Goal: Use online tool/utility: Utilize a website feature to perform a specific function

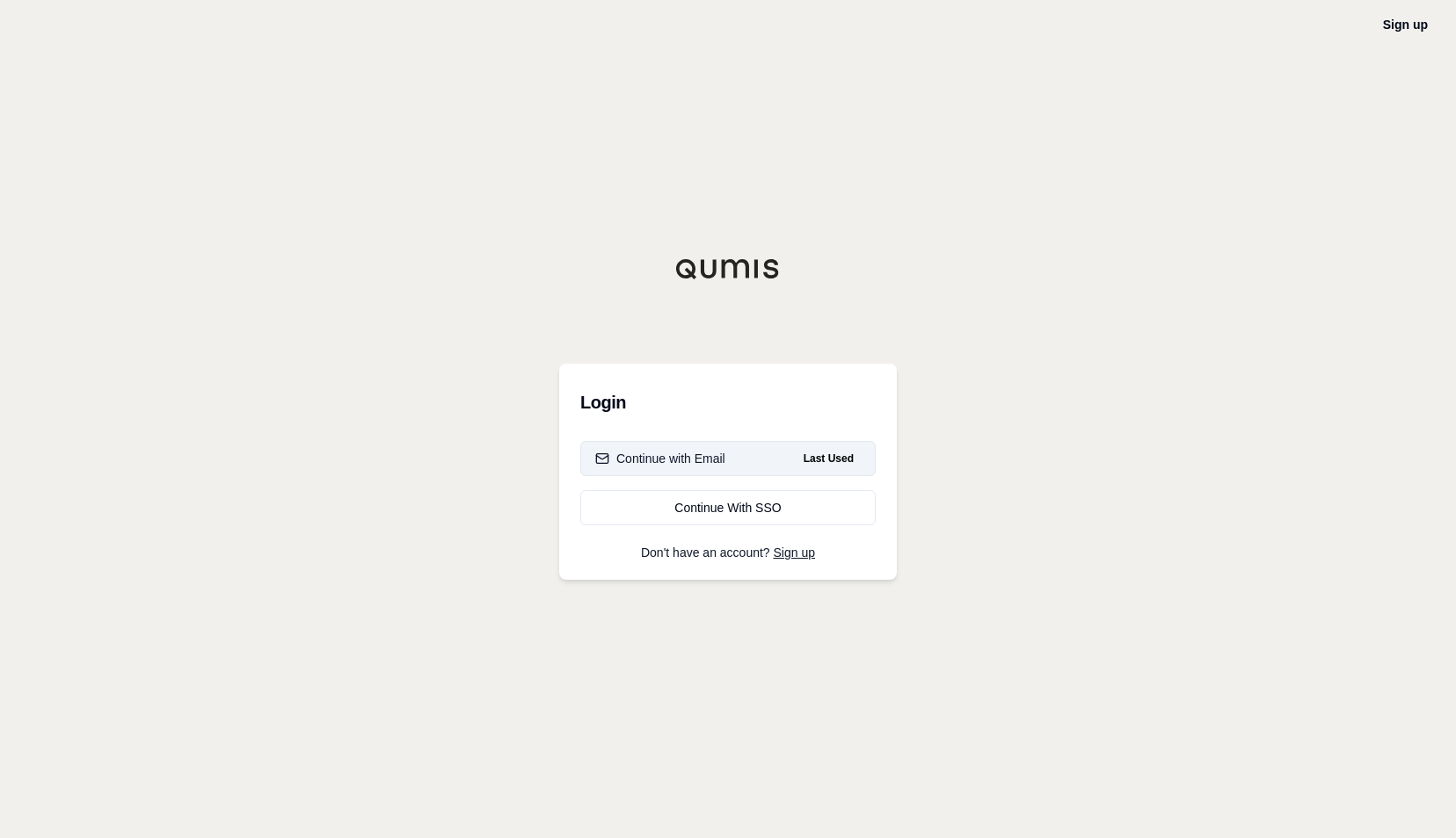
click at [696, 459] on div "Continue with Email" at bounding box center [660, 459] width 130 height 17
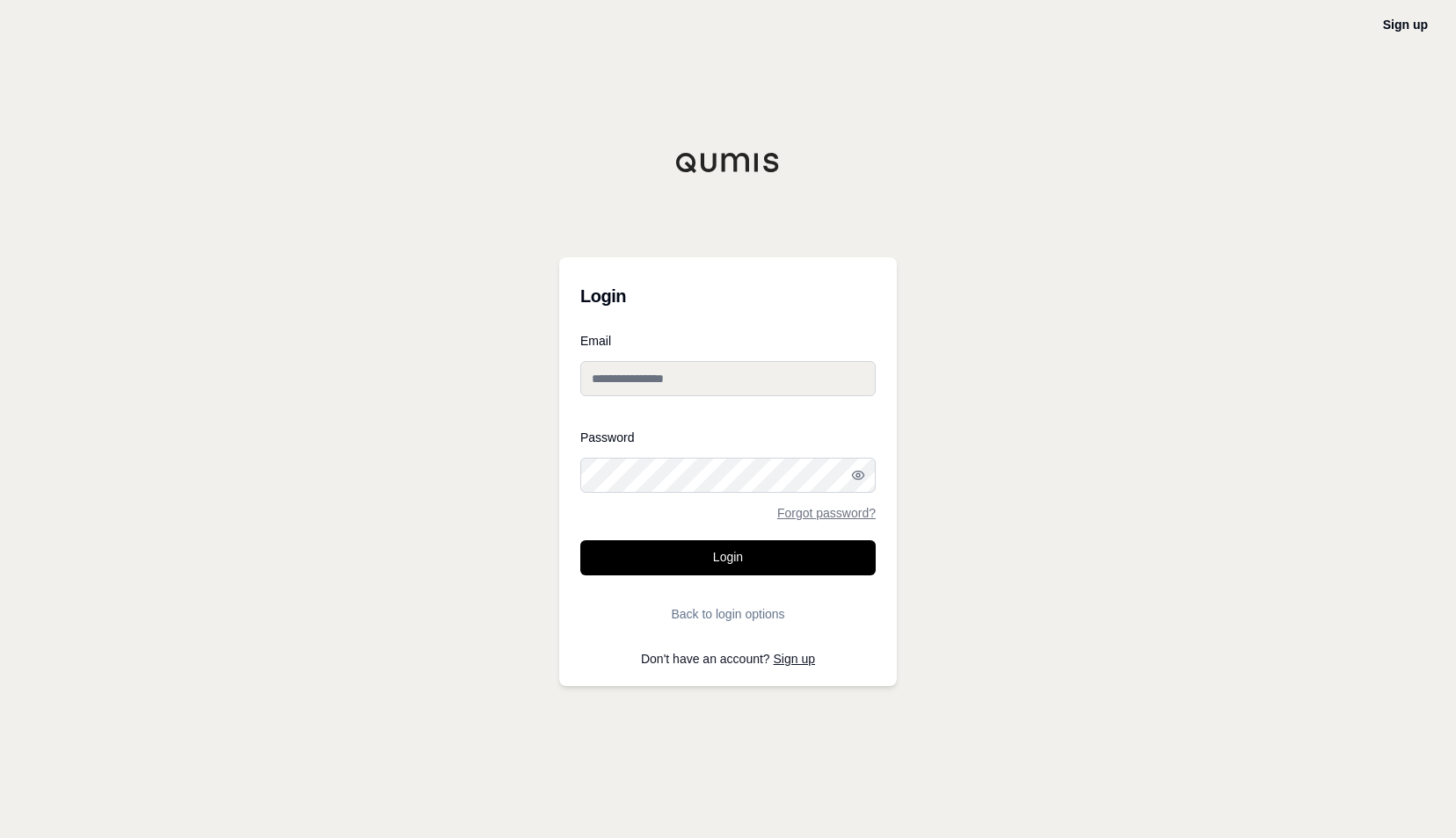
type input "**********"
click at [821, 555] on button "Login" at bounding box center [728, 558] width 296 height 35
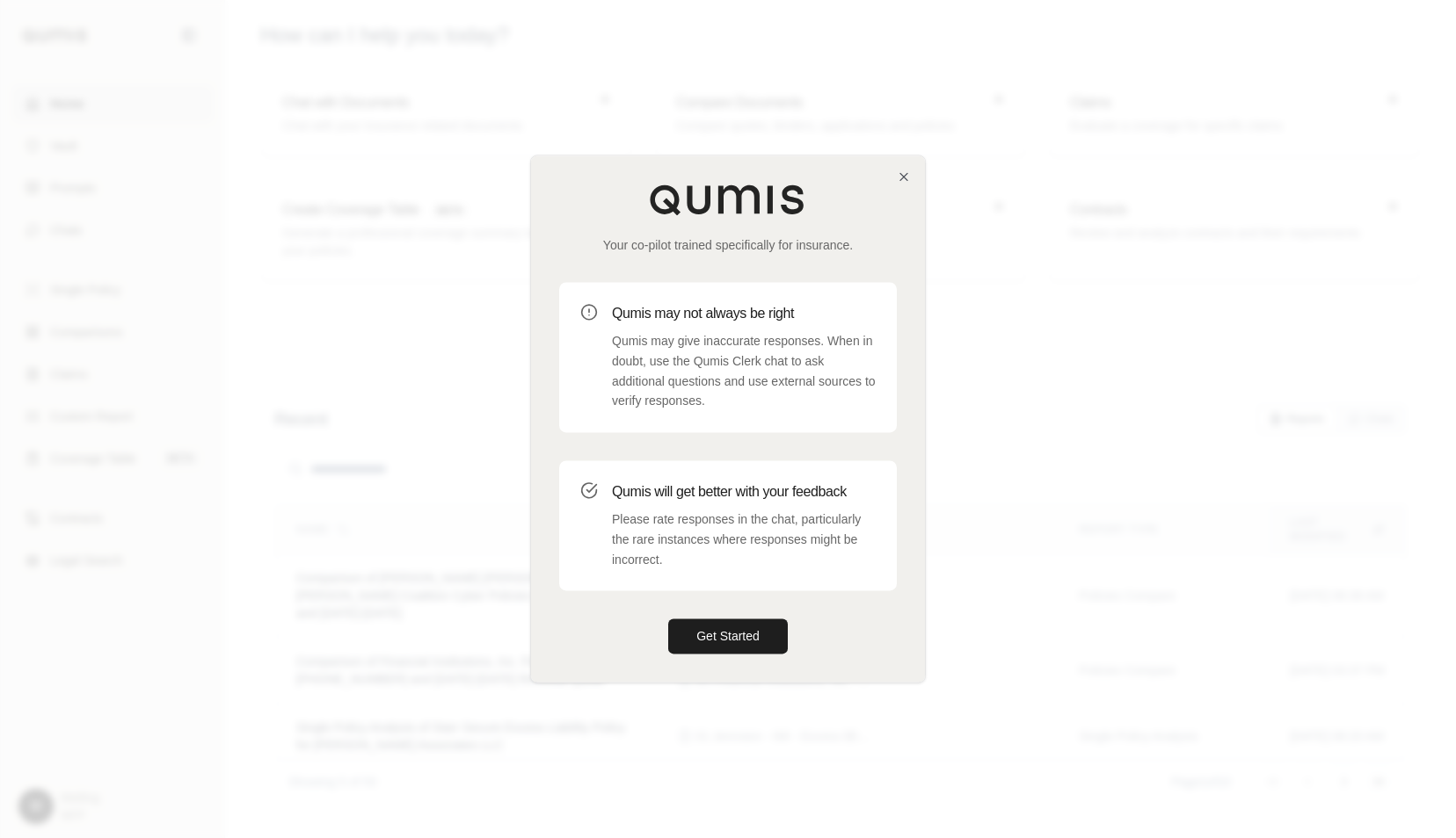
click at [1022, 508] on div at bounding box center [728, 419] width 1456 height 838
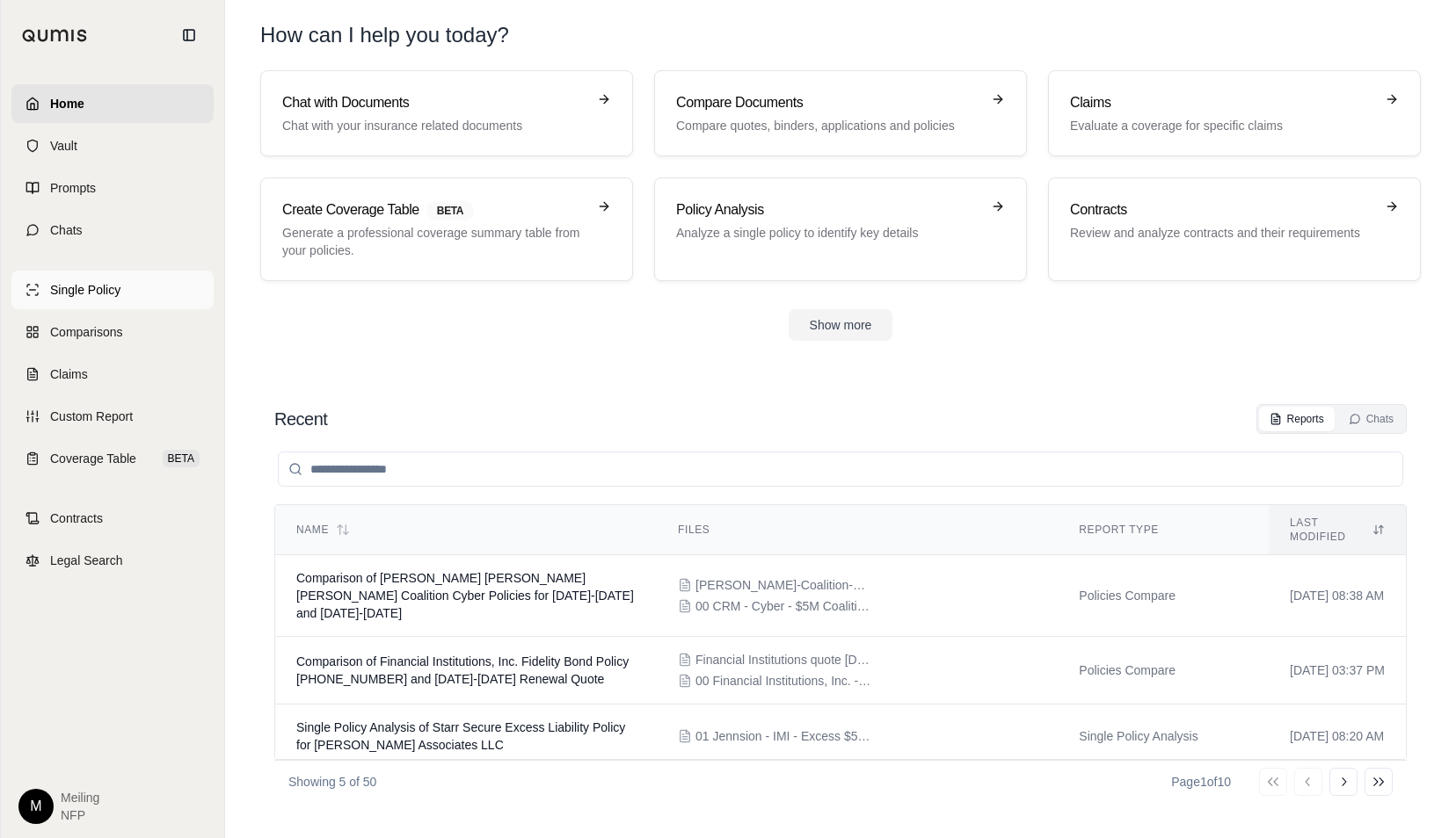
click at [113, 298] on link "Single Policy" at bounding box center [113, 290] width 202 height 39
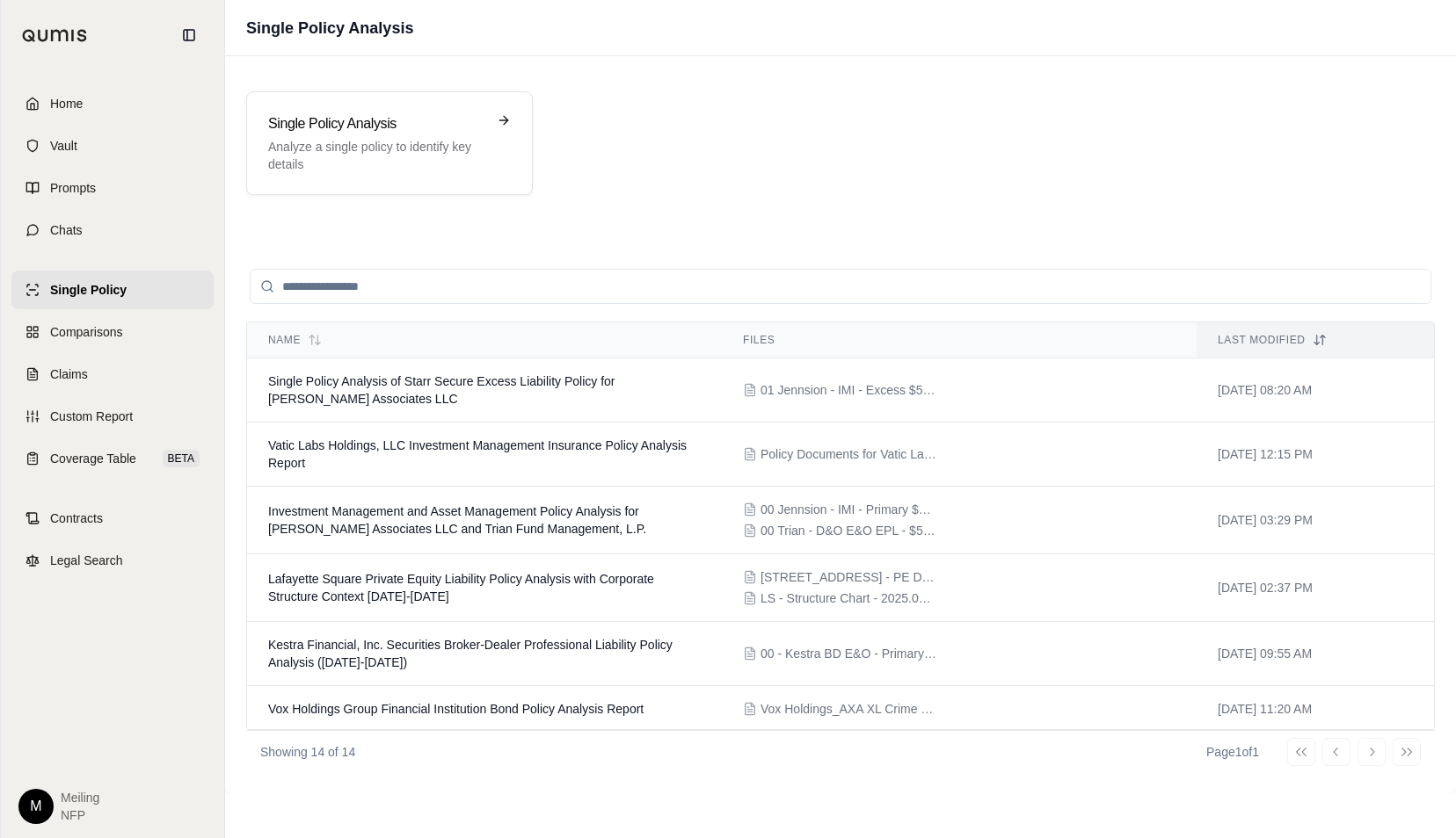
click at [1263, 130] on div "Single Policy Analysis Analyze a single policy to identify key details" at bounding box center [840, 143] width 1188 height 104
click at [392, 152] on p "Analyze a single policy to identify key details" at bounding box center [377, 155] width 218 height 35
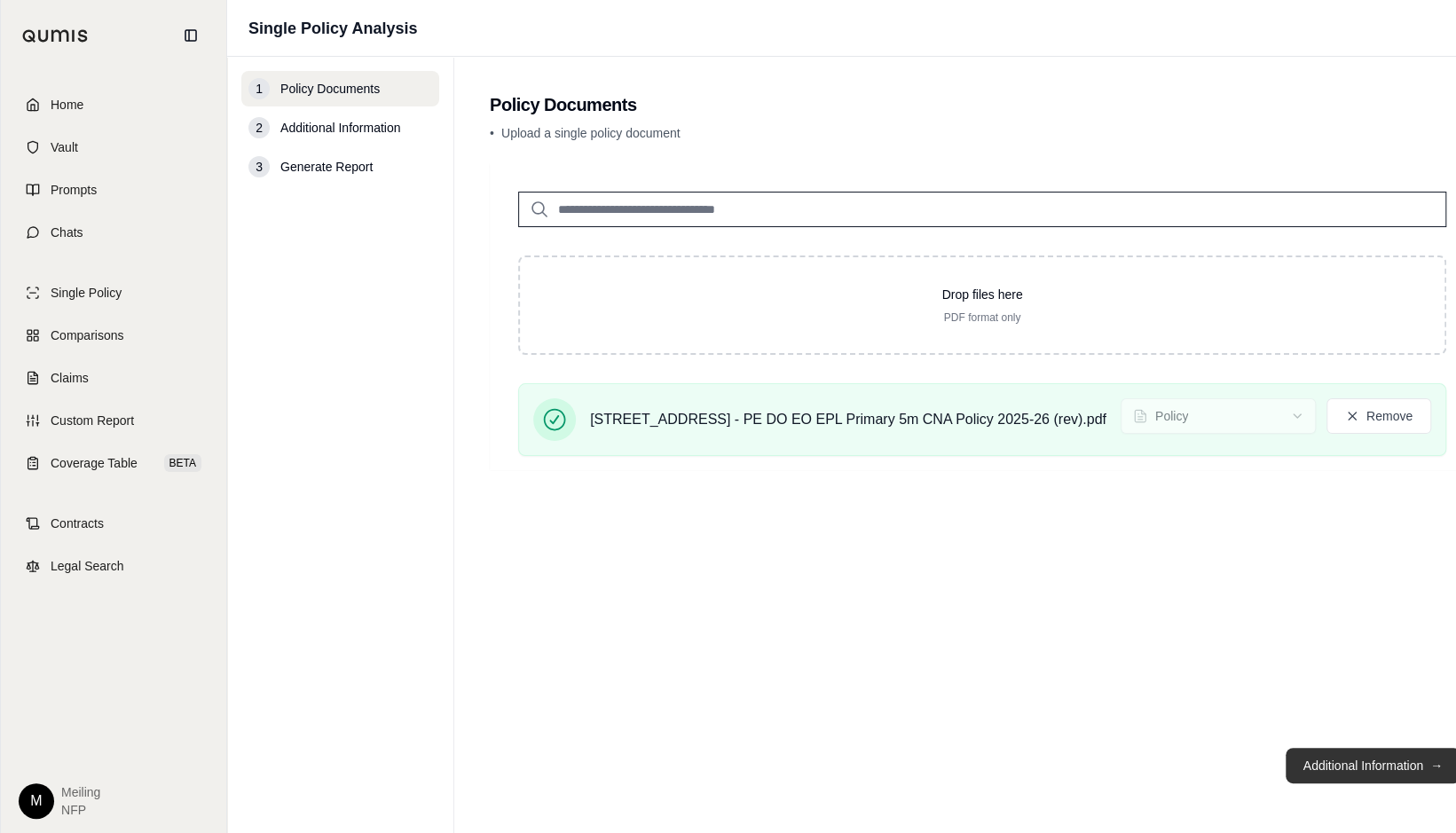
click at [1357, 780] on button "Additional Information →" at bounding box center [1373, 765] width 175 height 36
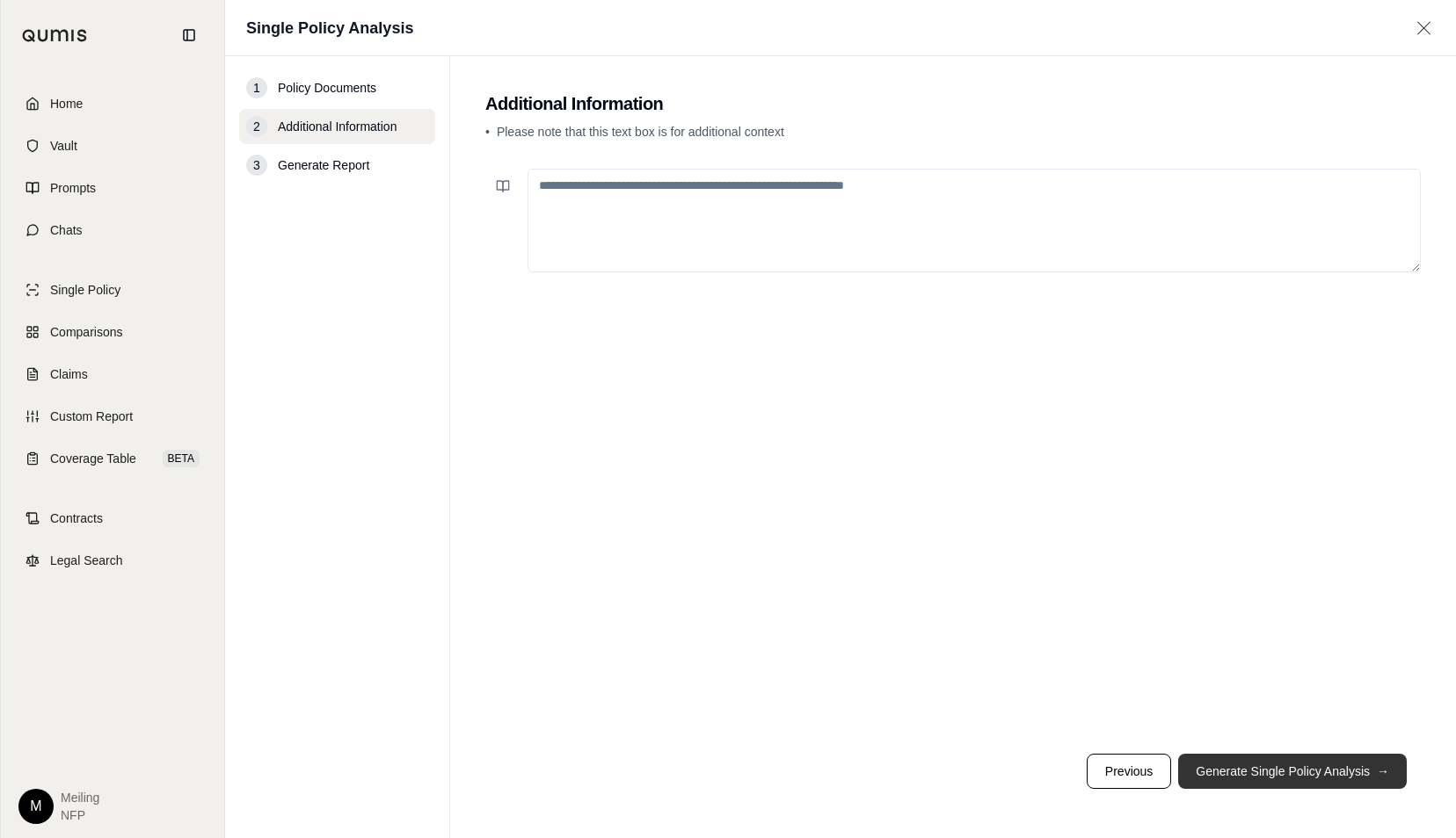
click at [1302, 771] on button "Generate Single Policy Analysis →" at bounding box center [1292, 771] width 229 height 35
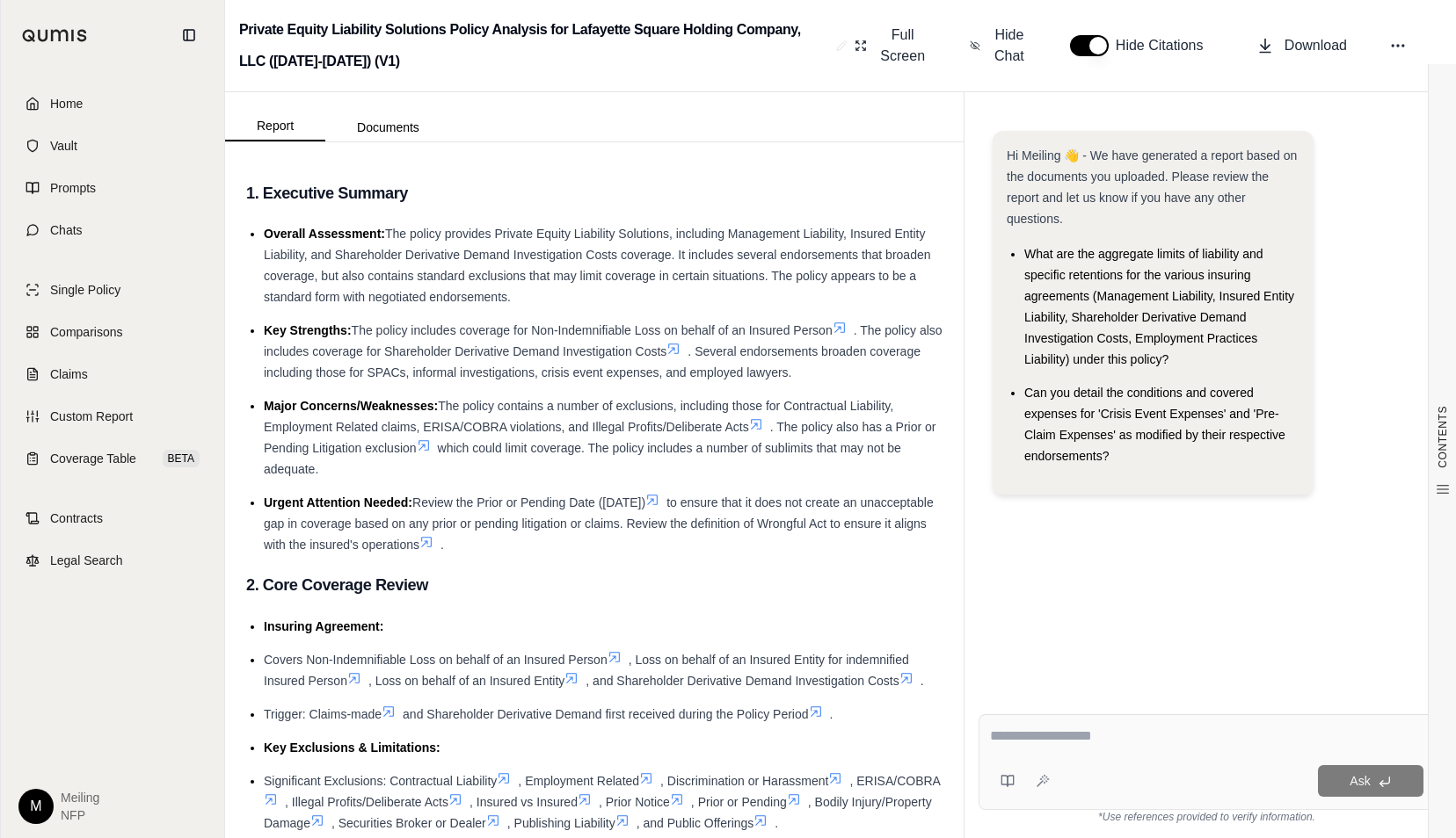
click at [1090, 733] on textarea at bounding box center [1206, 736] width 434 height 21
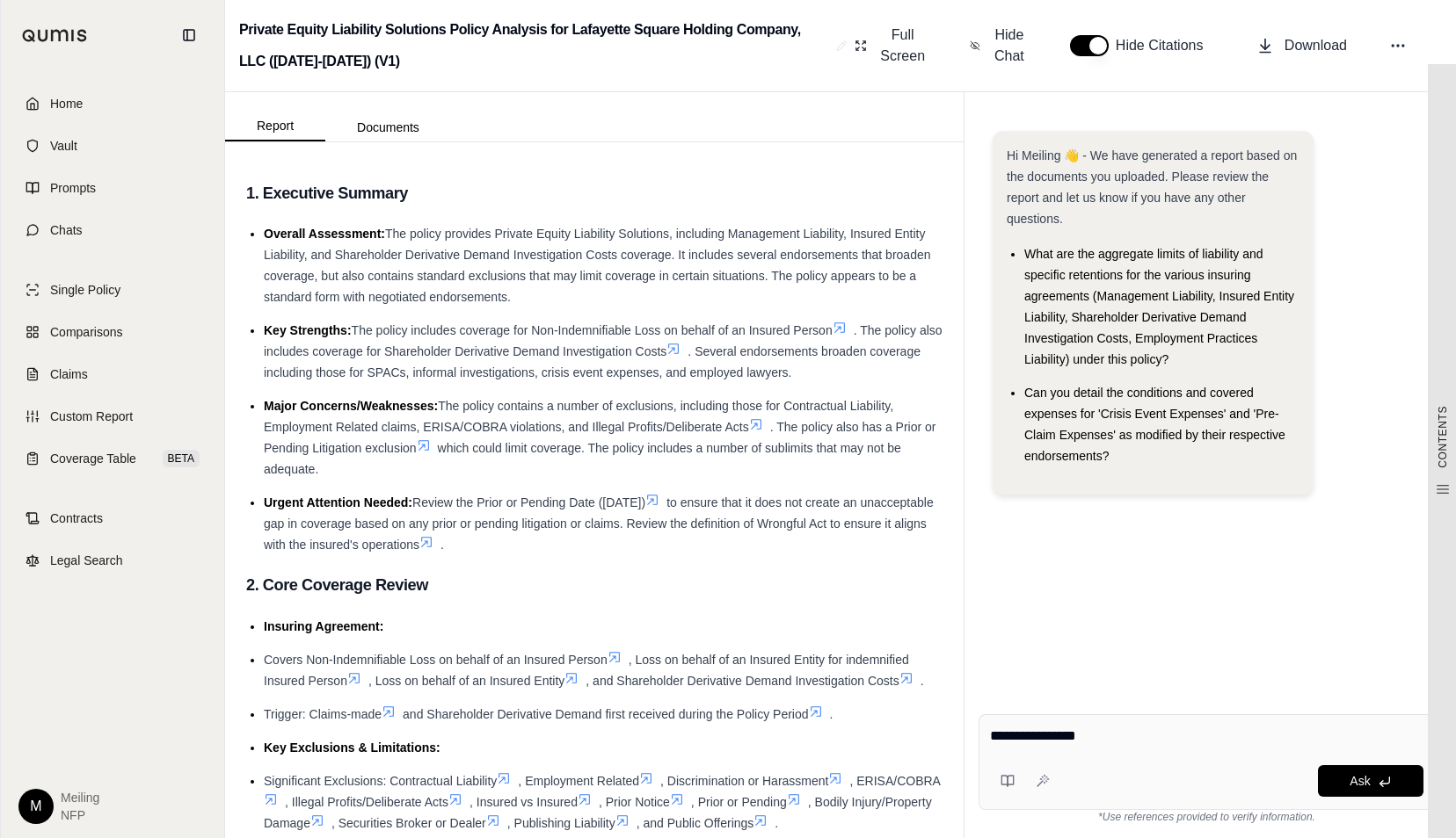
type textarea "**********"
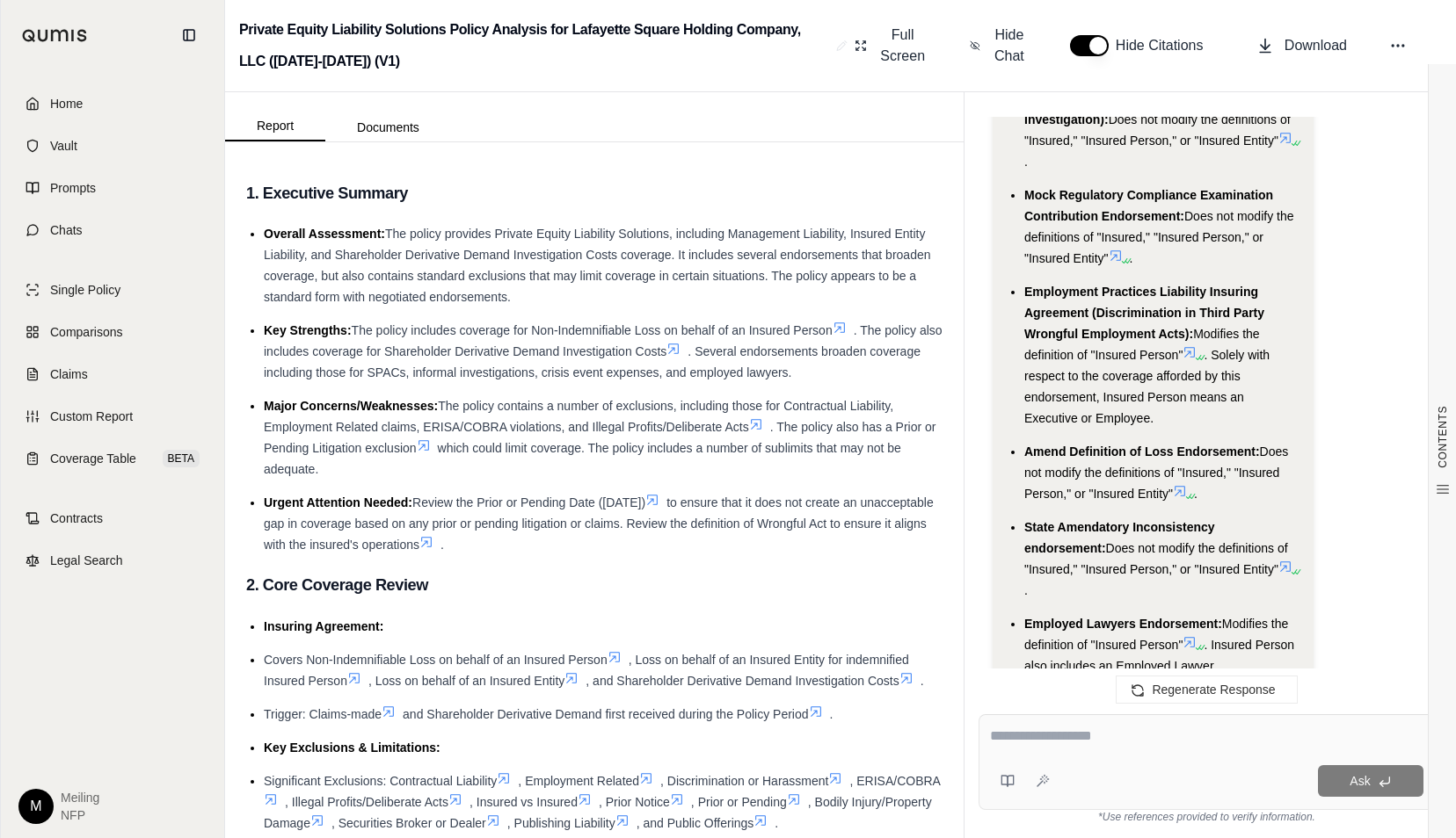
scroll to position [1320, 0]
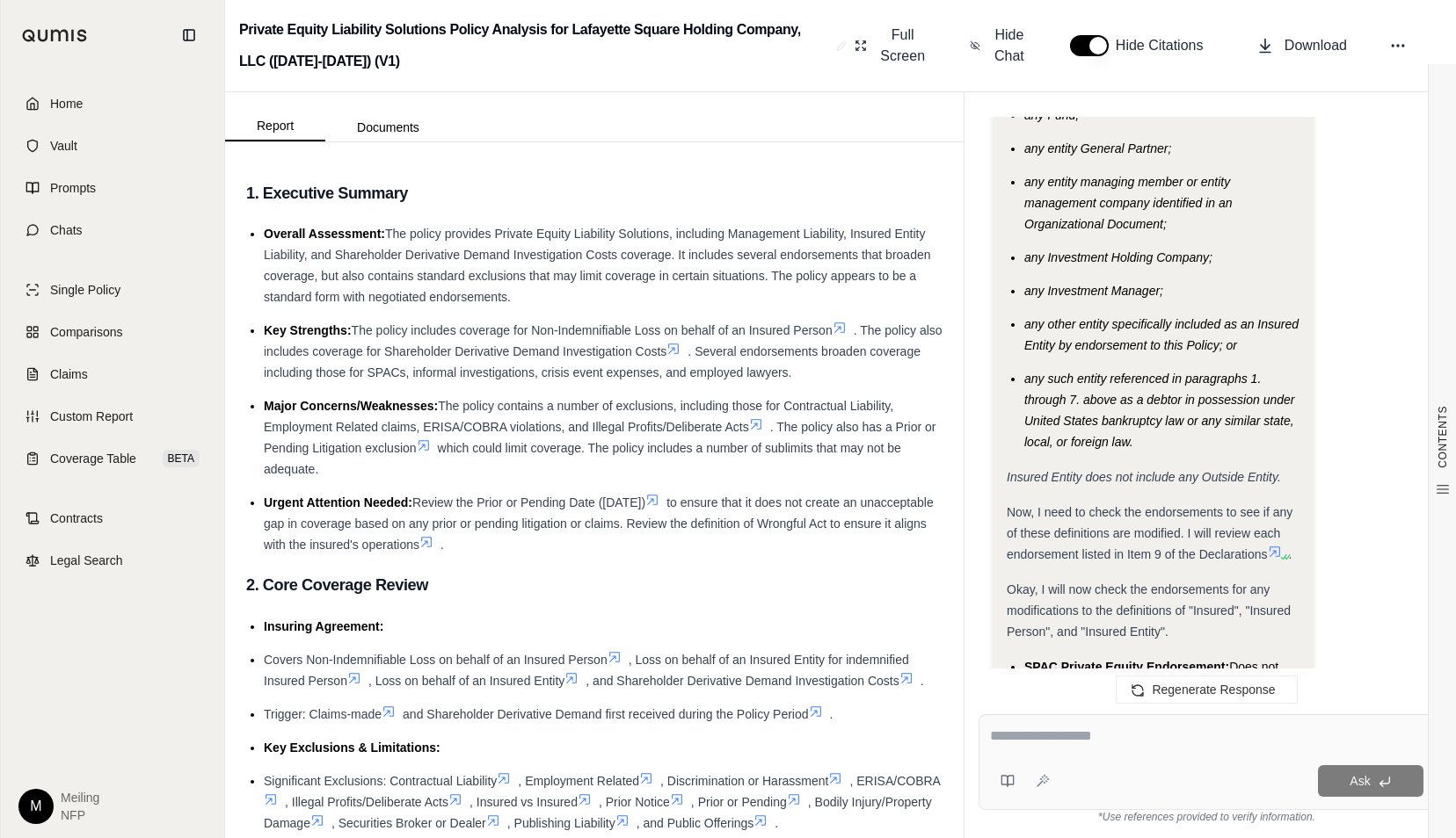
click at [1076, 748] on div at bounding box center [1206, 739] width 433 height 28
click at [1113, 728] on textarea at bounding box center [1206, 736] width 433 height 21
type textarea "**********"
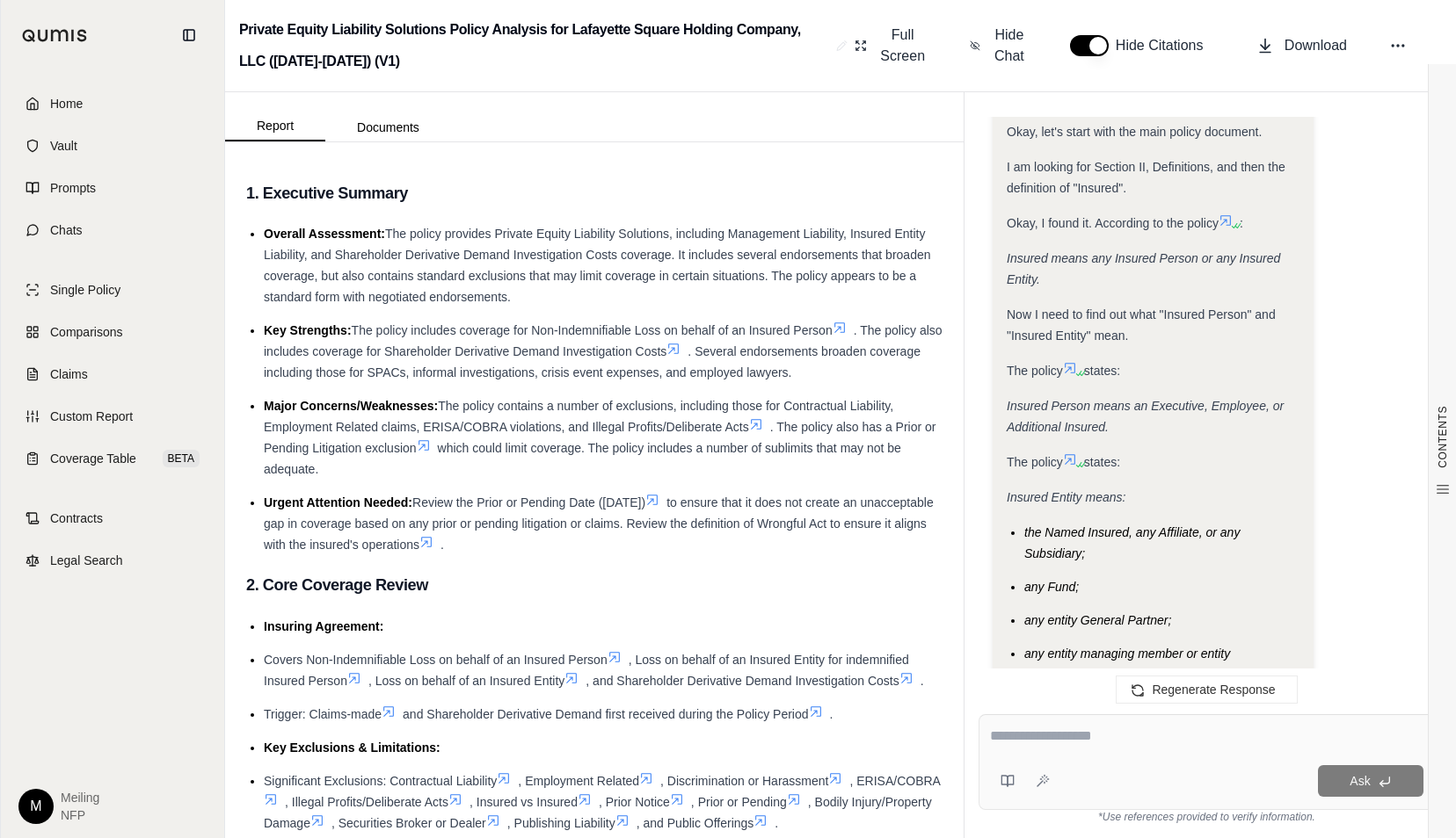
scroll to position [5038, 0]
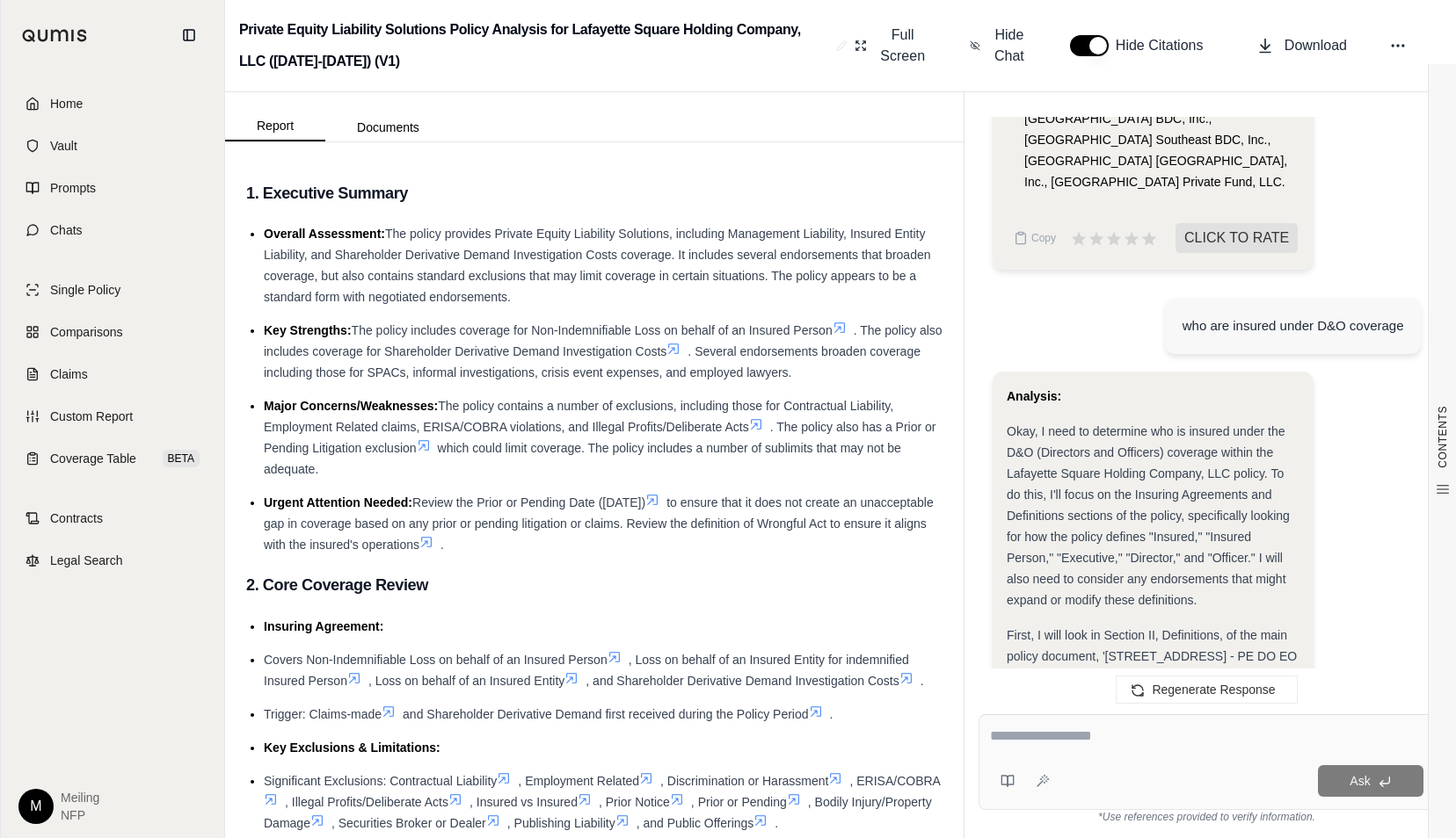
click at [1193, 495] on span "Okay, I need to determine who is insured under the D&O (Directors and Officers)…" at bounding box center [1148, 516] width 283 height 183
drag, startPoint x: 1228, startPoint y: 534, endPoint x: 1234, endPoint y: 629, distance: 95.2
click at [1234, 629] on div "First, I will look in Section II, Definitions, of the main policy document, '[S…" at bounding box center [1153, 687] width 293 height 127
drag, startPoint x: 1234, startPoint y: 629, endPoint x: 1202, endPoint y: 640, distance: 33.8
click at [1202, 640] on div "First, I will look in Section II, Definitions, of the main policy document, '[S…" at bounding box center [1153, 687] width 293 height 127
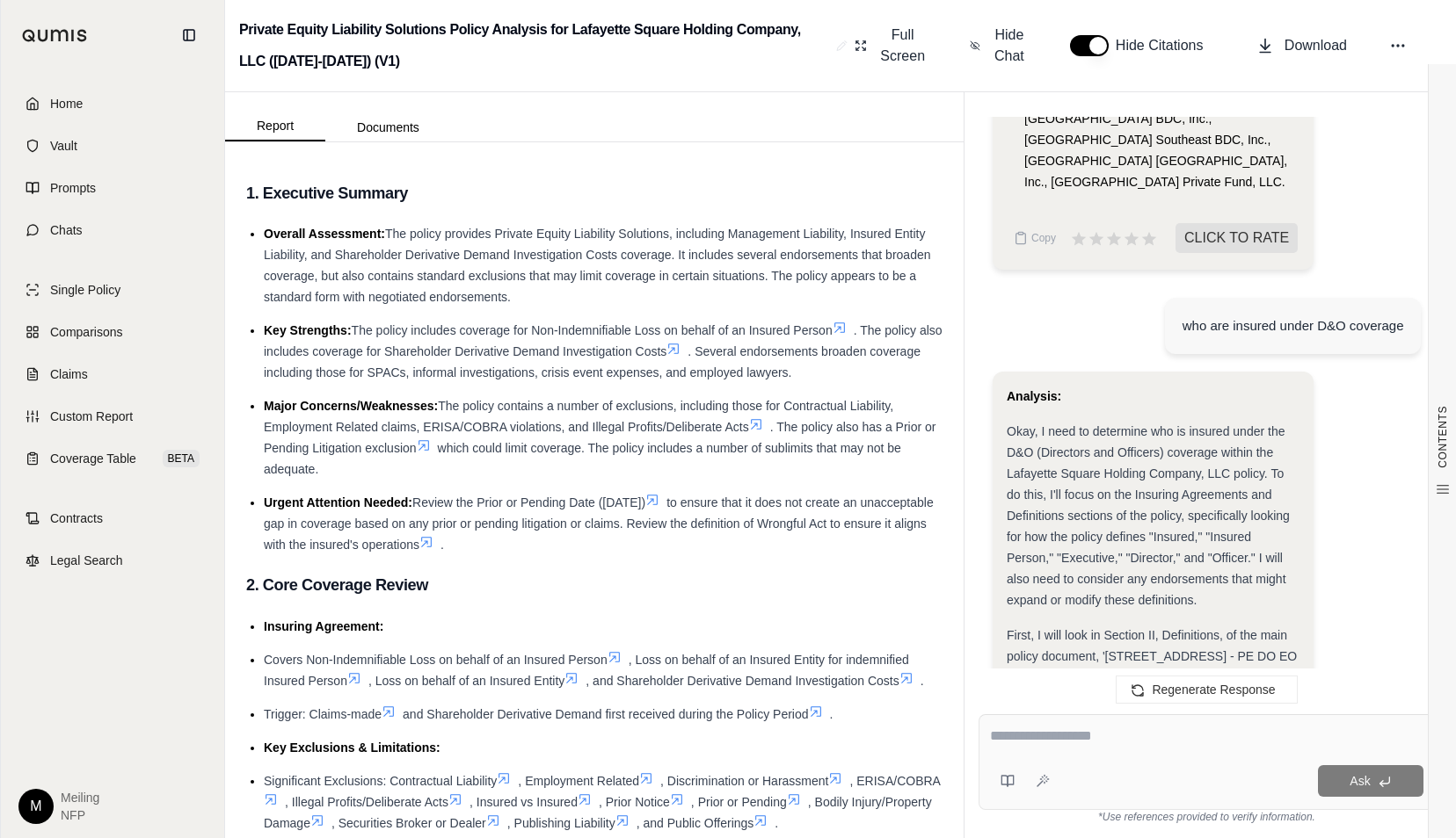
click at [1213, 643] on div "First, I will look in Section II, Definitions, of the main policy document, '[S…" at bounding box center [1153, 687] width 293 height 127
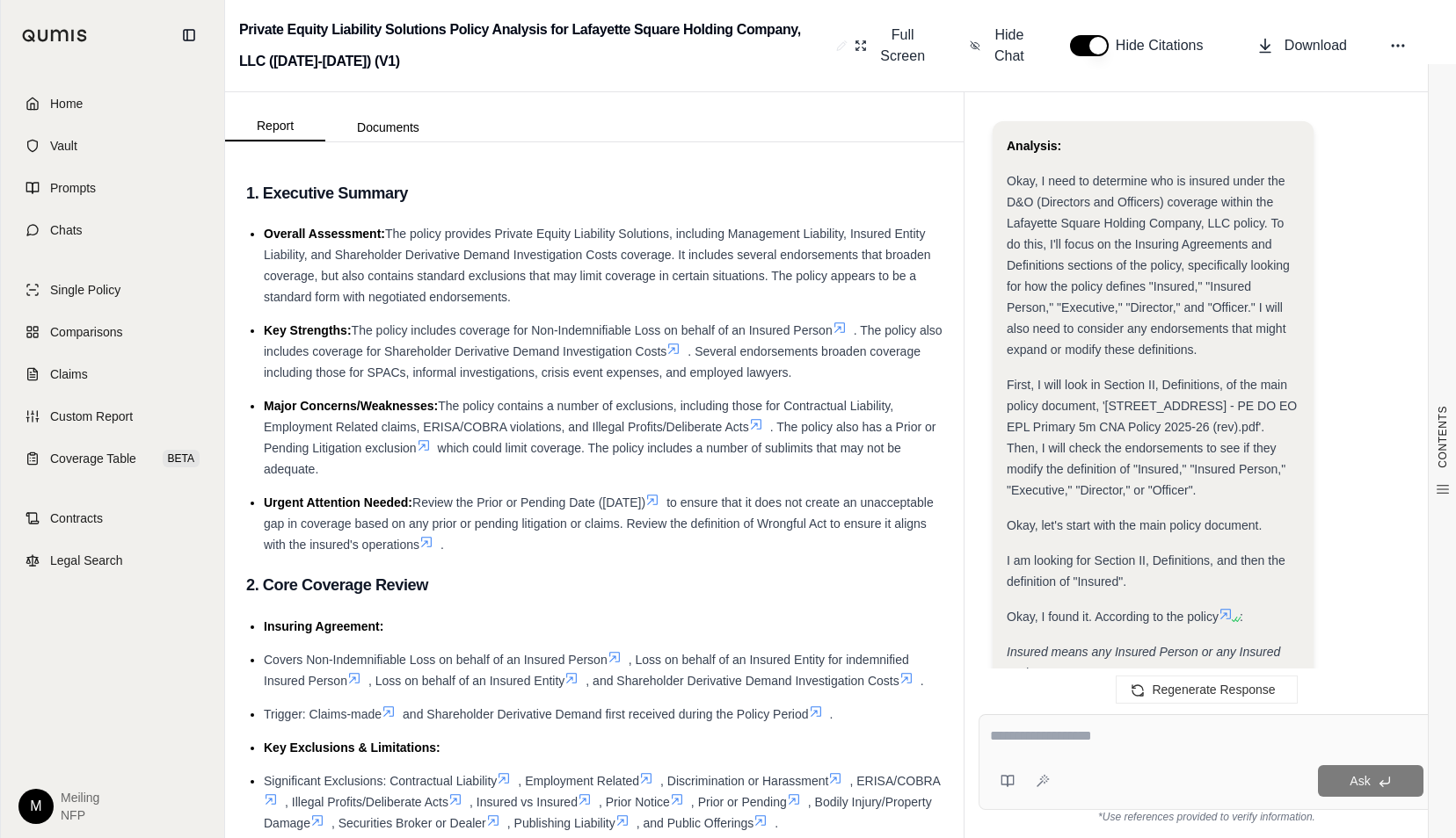
scroll to position [5389, 0]
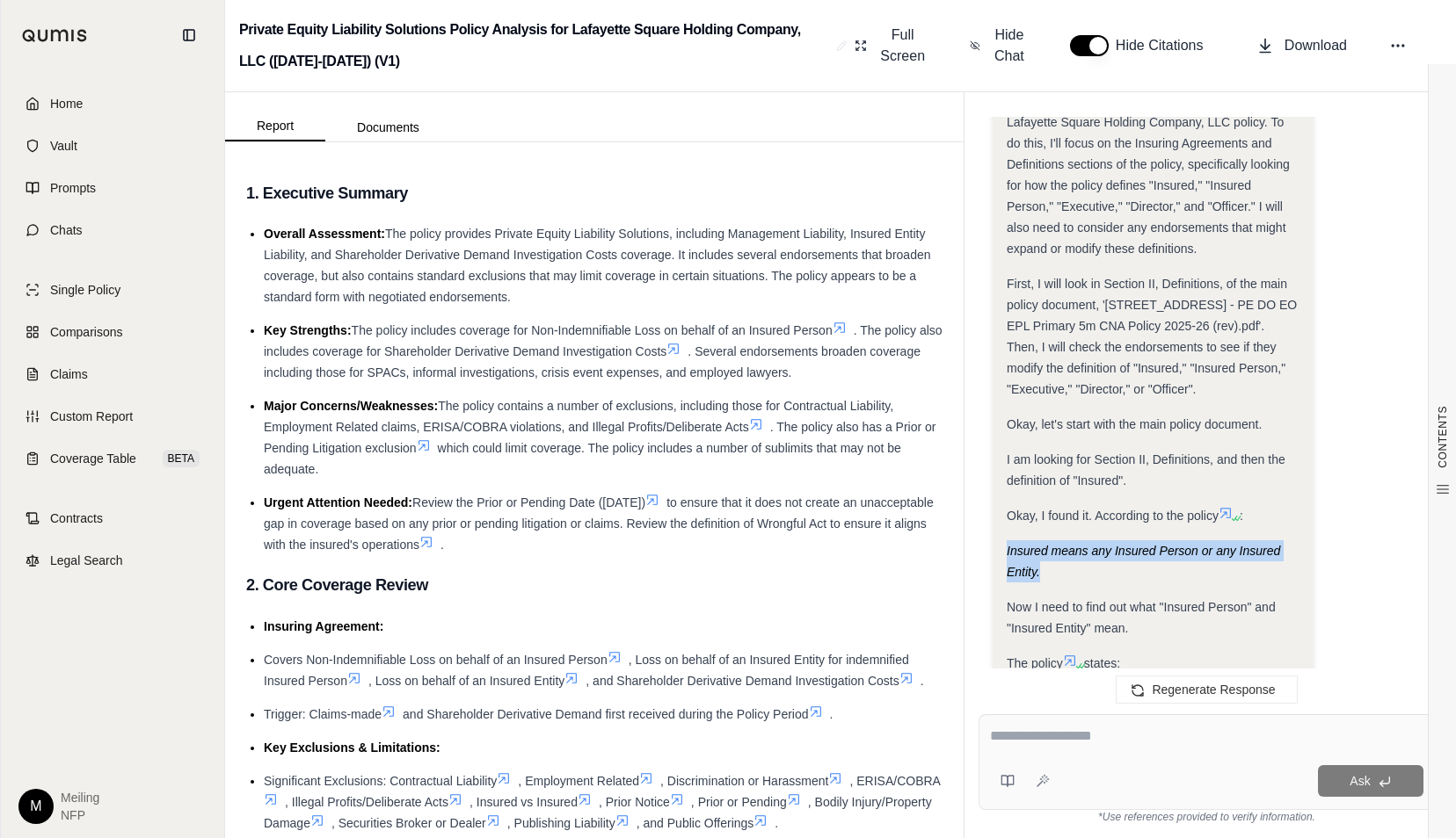
drag, startPoint x: 1004, startPoint y: 444, endPoint x: 1038, endPoint y: 466, distance: 40.5
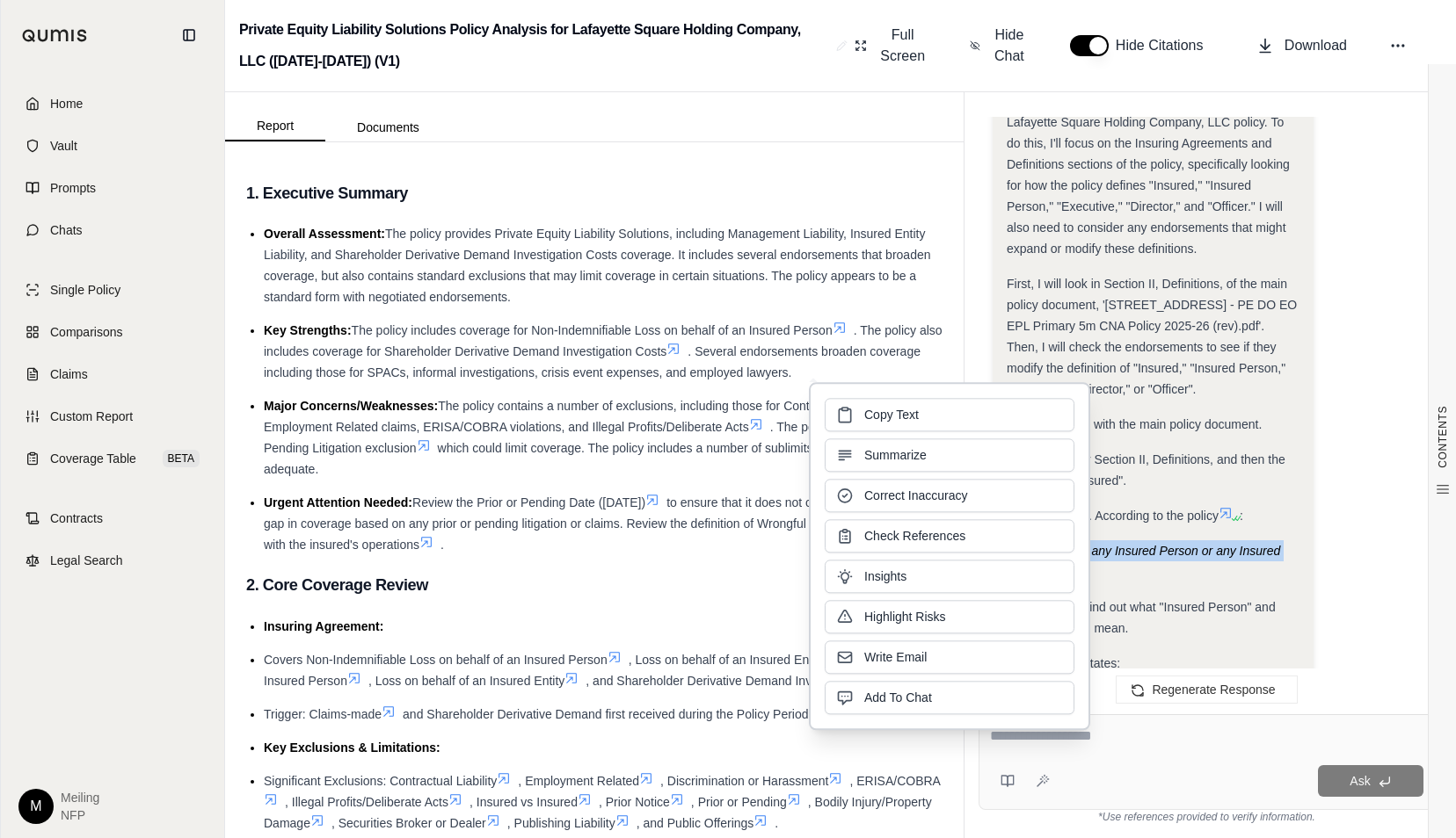
drag, startPoint x: 1038, startPoint y: 466, endPoint x: 942, endPoint y: 415, distance: 108.7
click at [939, 417] on button "Copy Text" at bounding box center [950, 415] width 250 height 33
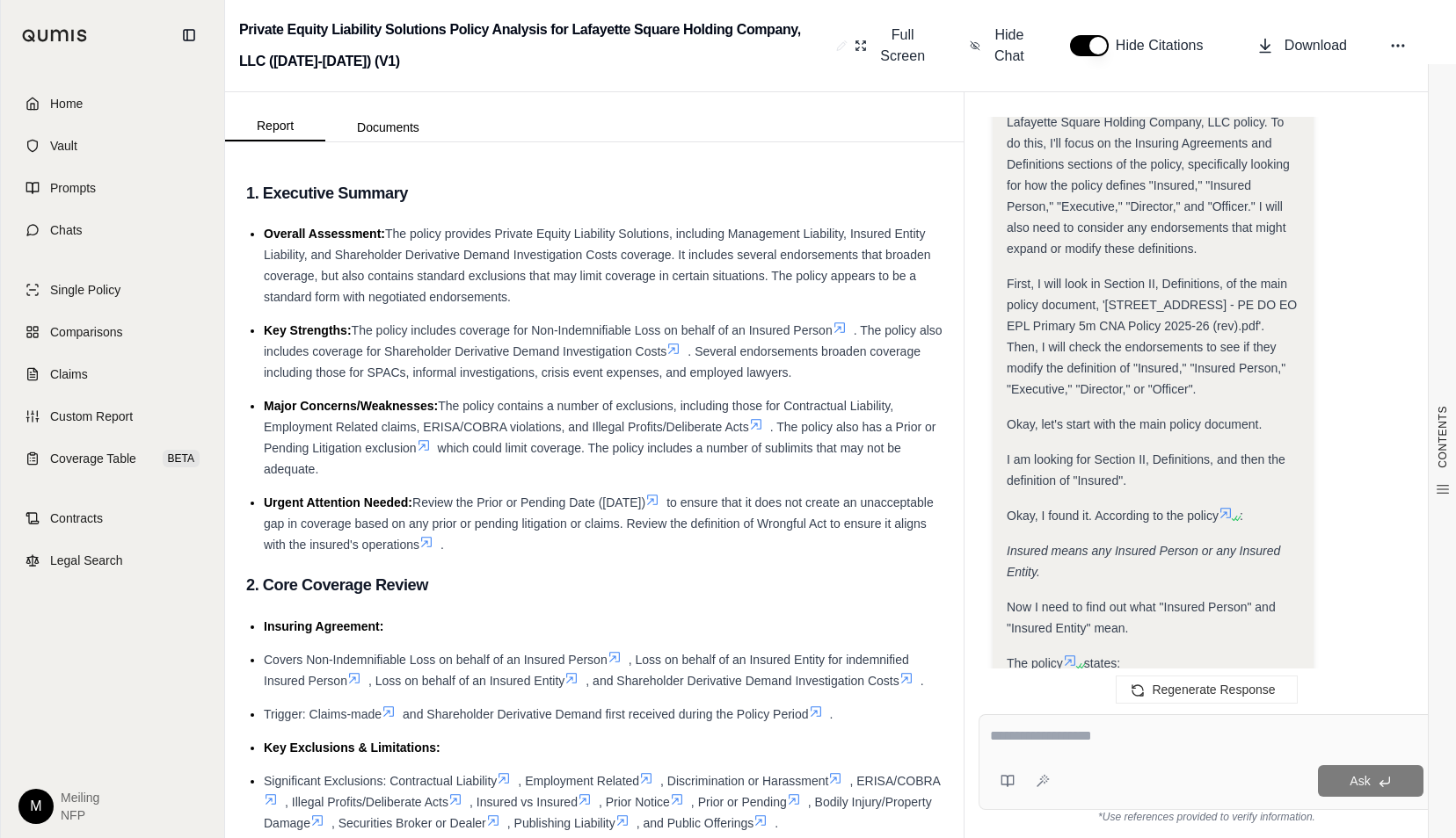
drag, startPoint x: 1007, startPoint y: 596, endPoint x: 1111, endPoint y: 621, distance: 107.0
click at [1111, 688] on div "Insured Person means an Executive, Employee, or Additional Insured." at bounding box center [1153, 709] width 293 height 42
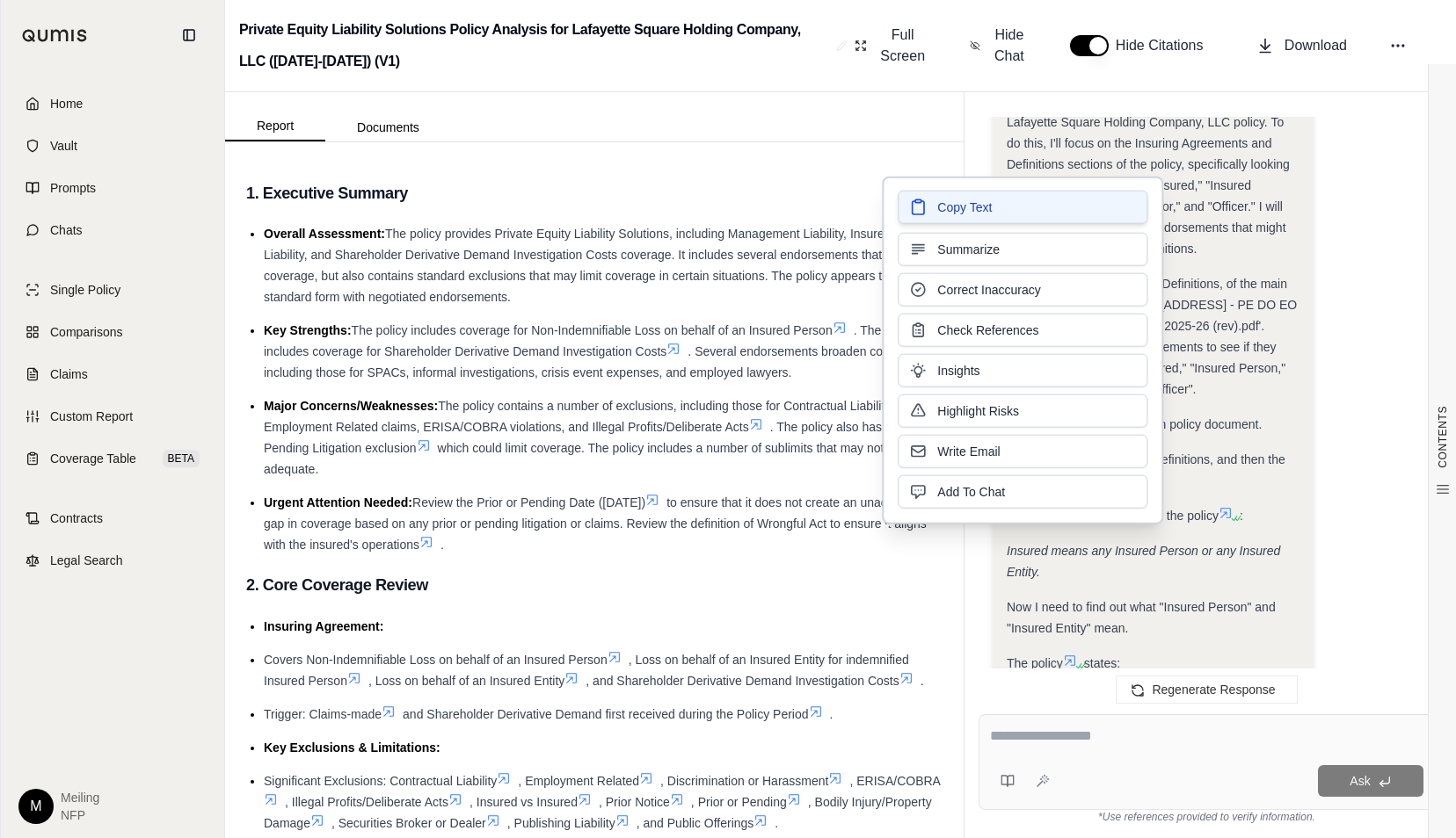
click at [979, 199] on span "Copy Text" at bounding box center [964, 207] width 54 height 17
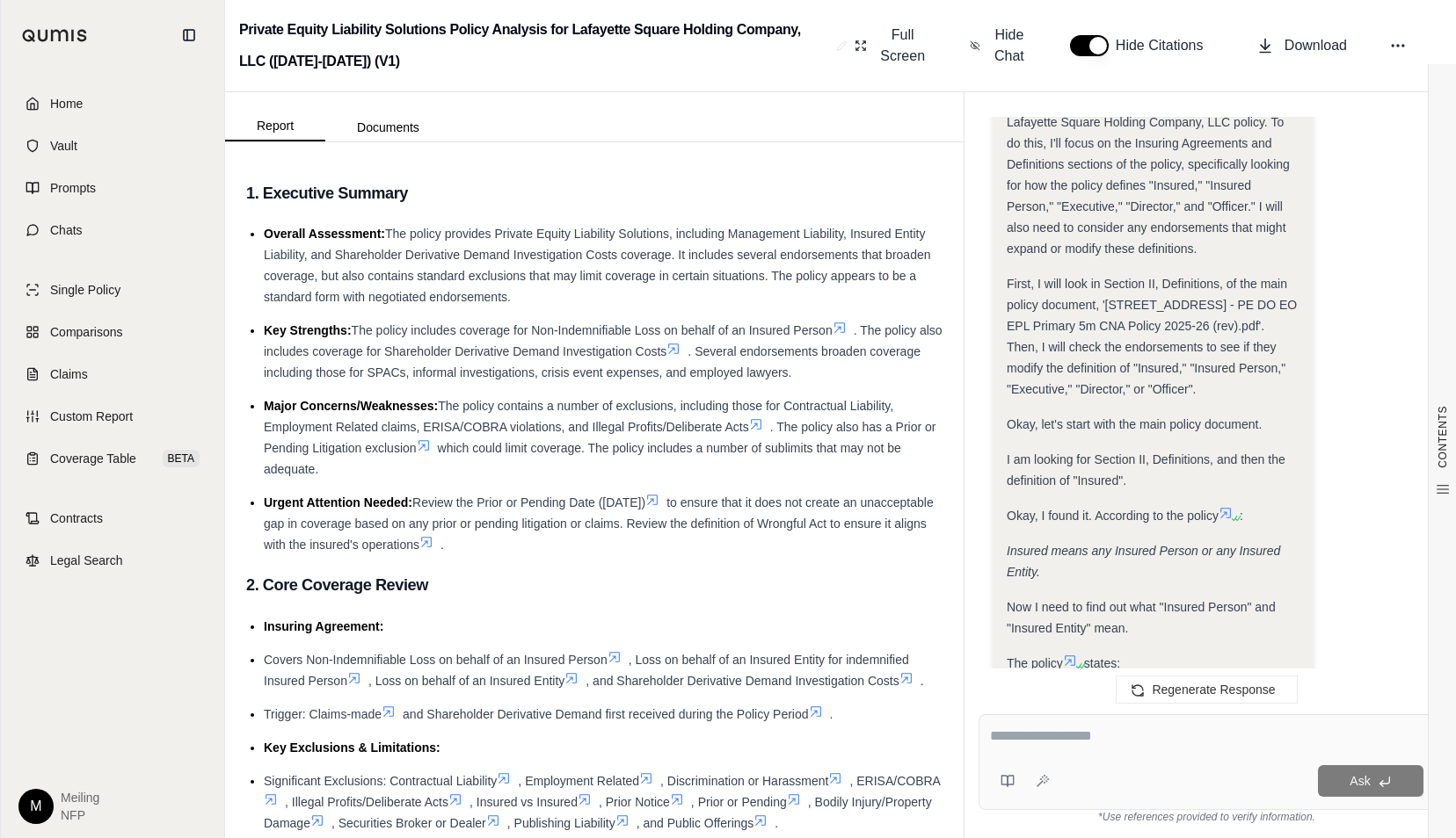
click at [1152, 745] on div "The policy states:" at bounding box center [1153, 755] width 293 height 21
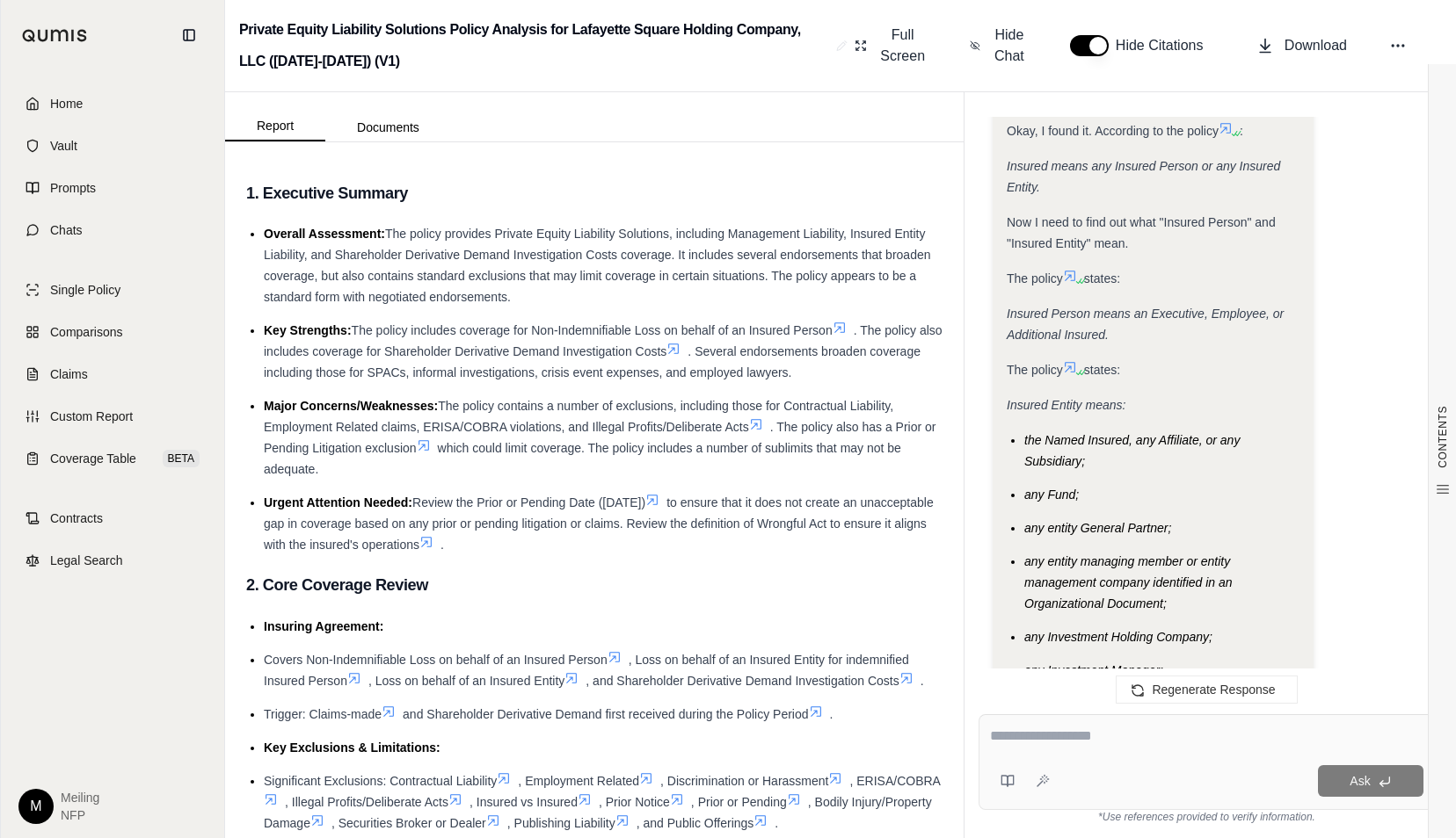
scroll to position [5846, 0]
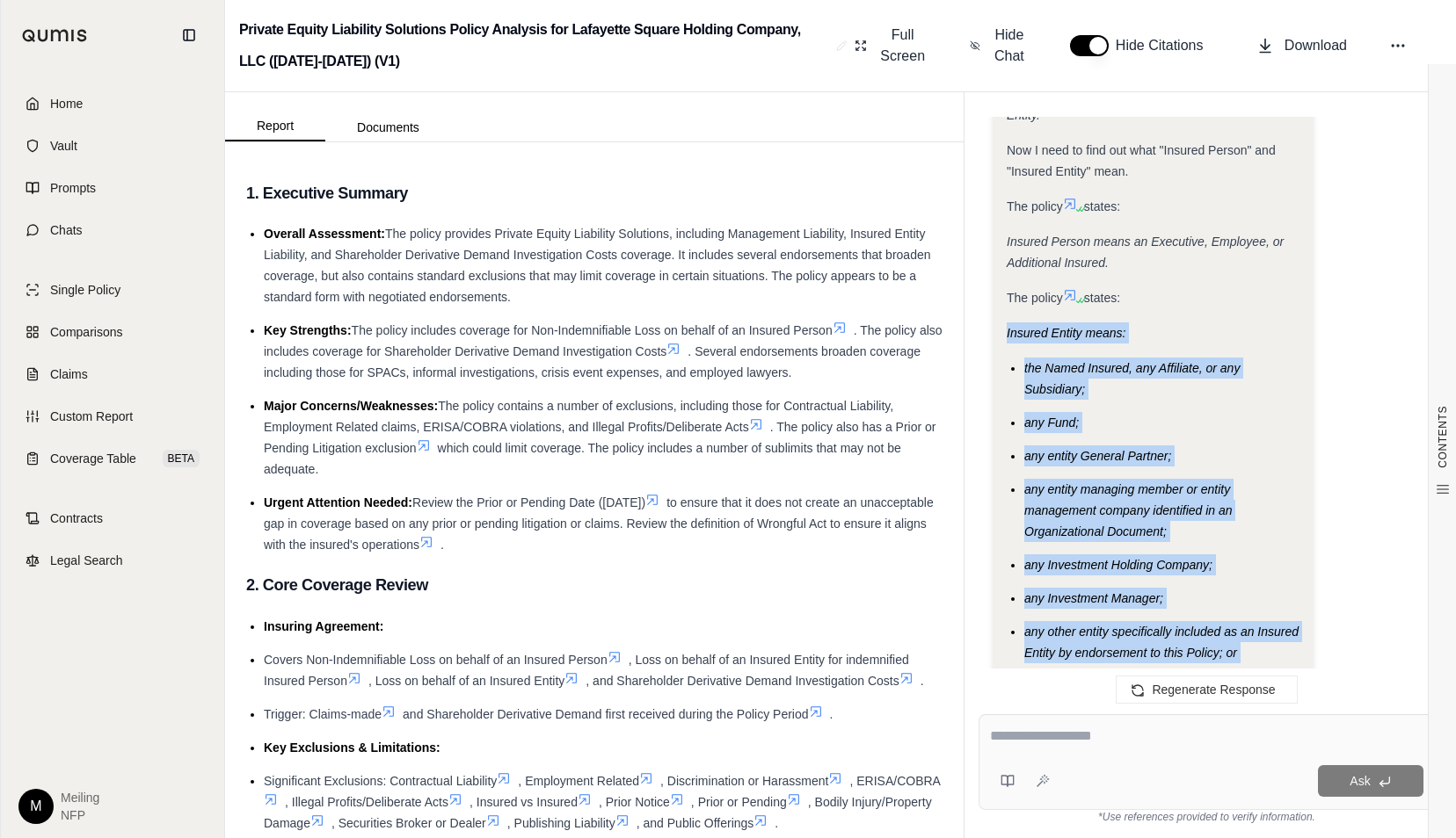
drag, startPoint x: 1007, startPoint y: 230, endPoint x: 1138, endPoint y: 640, distance: 430.4
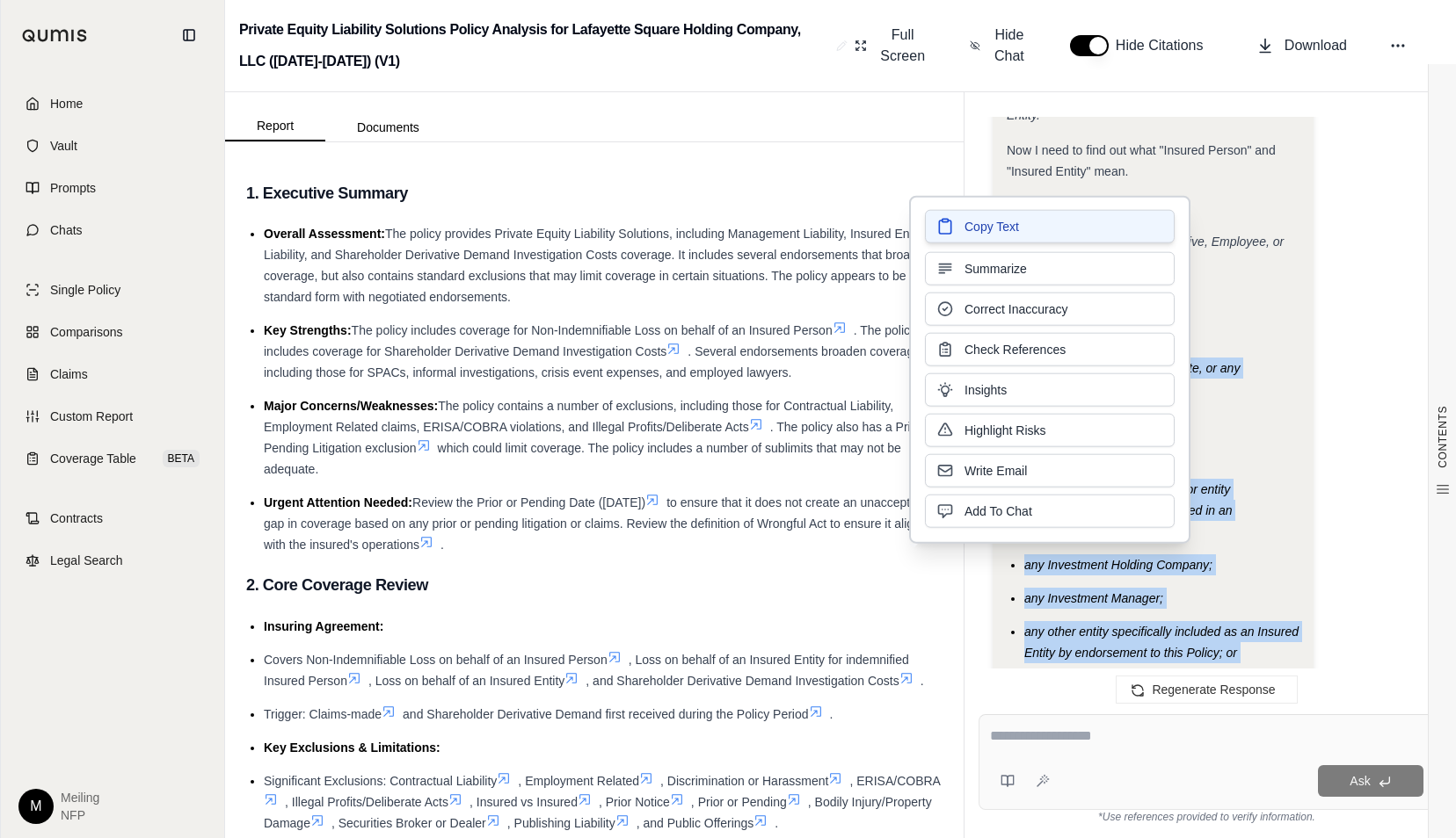
click at [1002, 228] on span "Copy Text" at bounding box center [991, 227] width 54 height 17
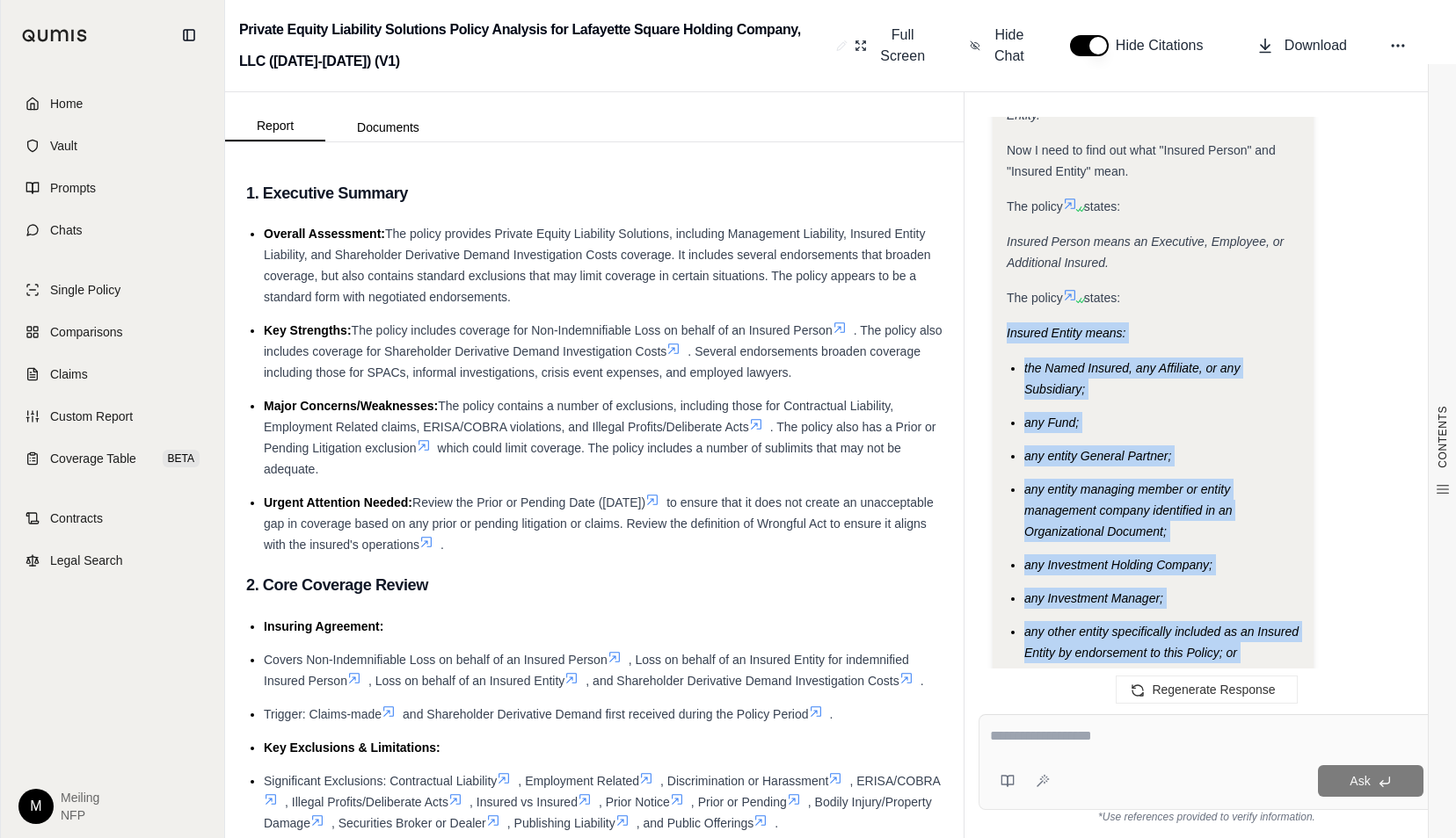
click at [1186, 676] on li "any such entity referenced in paragraphs 1. through 7. above as a debtor in pos…" at bounding box center [1161, 718] width 276 height 84
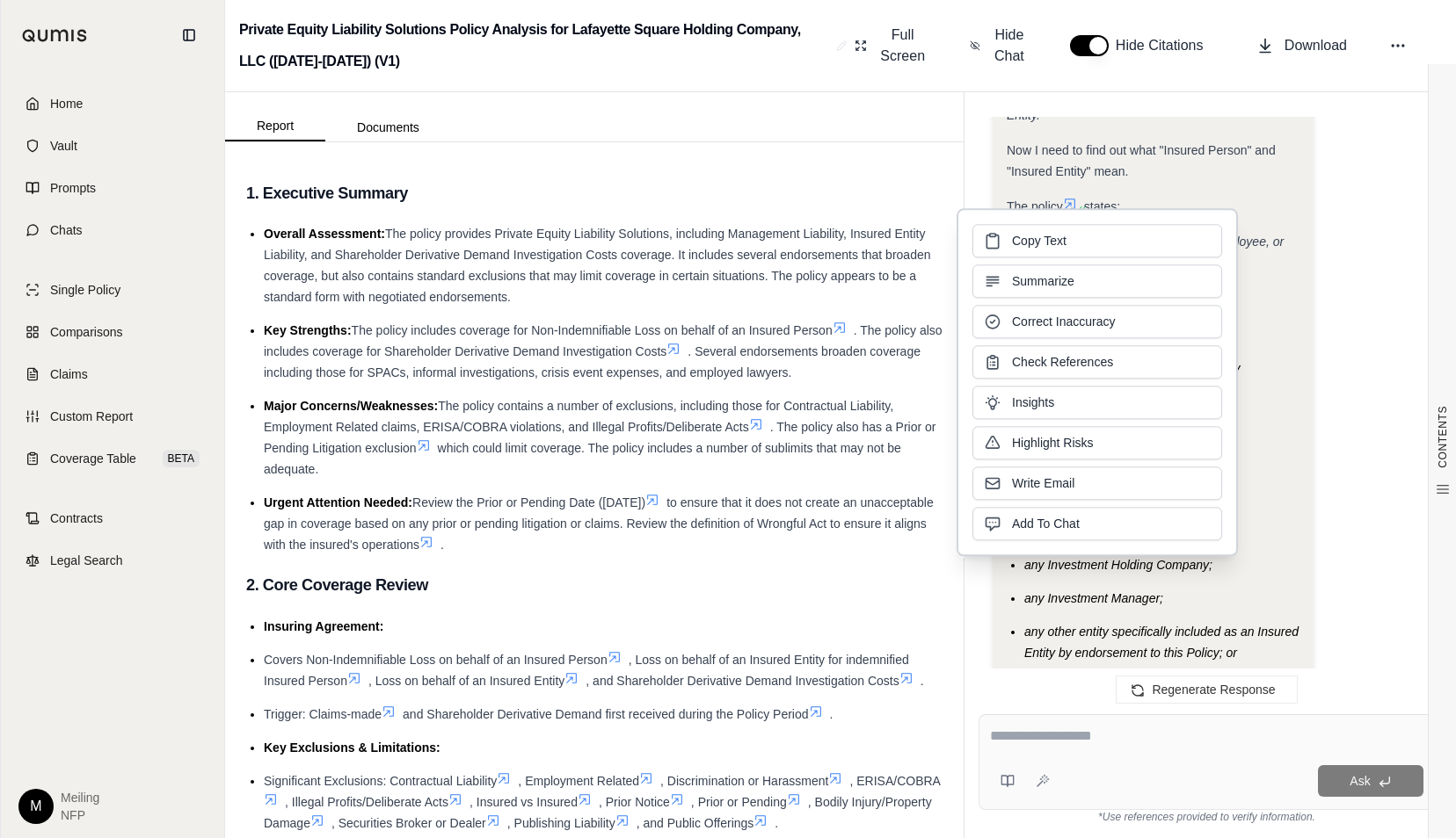
click at [1290, 555] on li "any Investment Holding Company;" at bounding box center [1161, 565] width 276 height 21
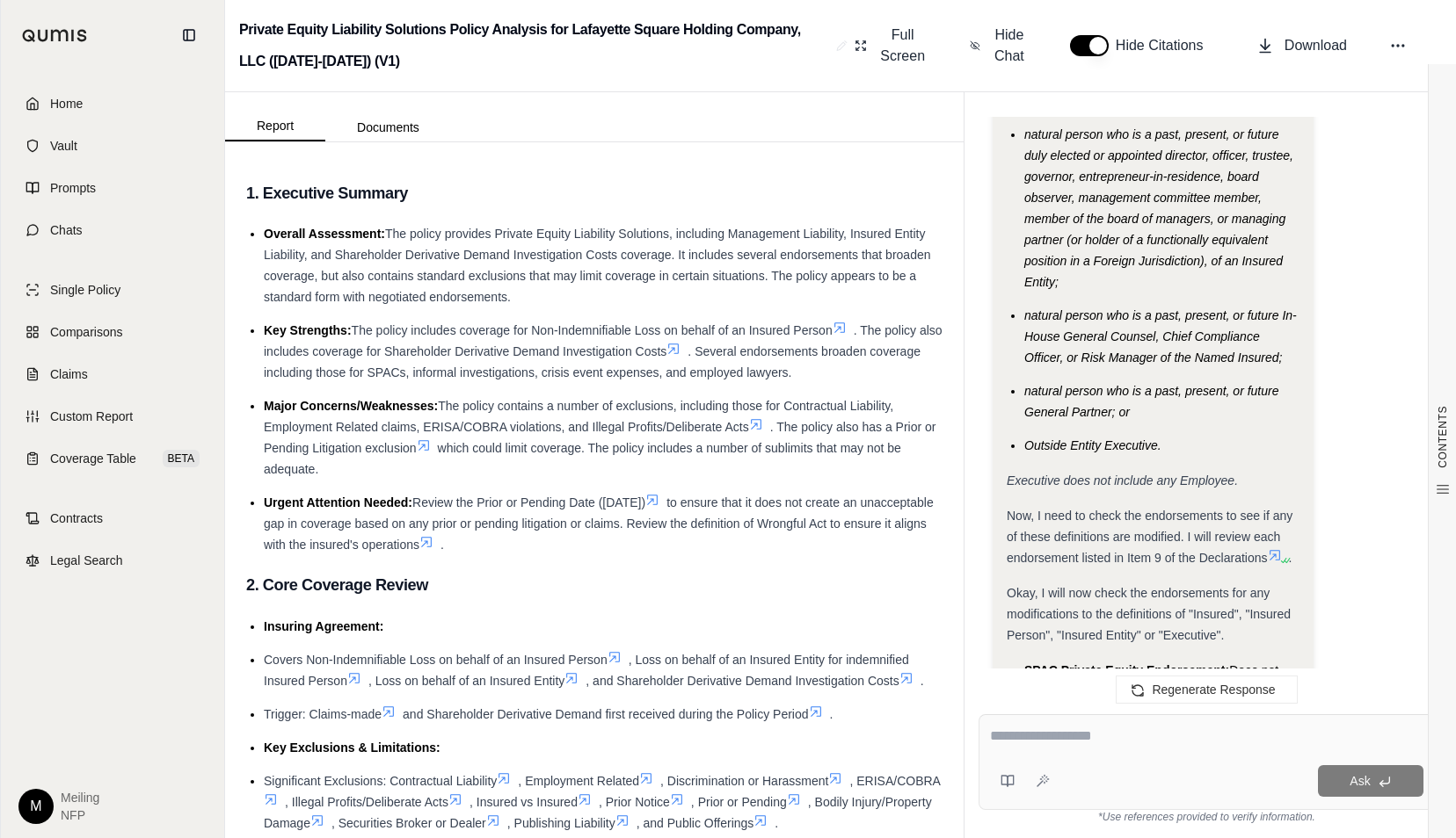
scroll to position [6760, 0]
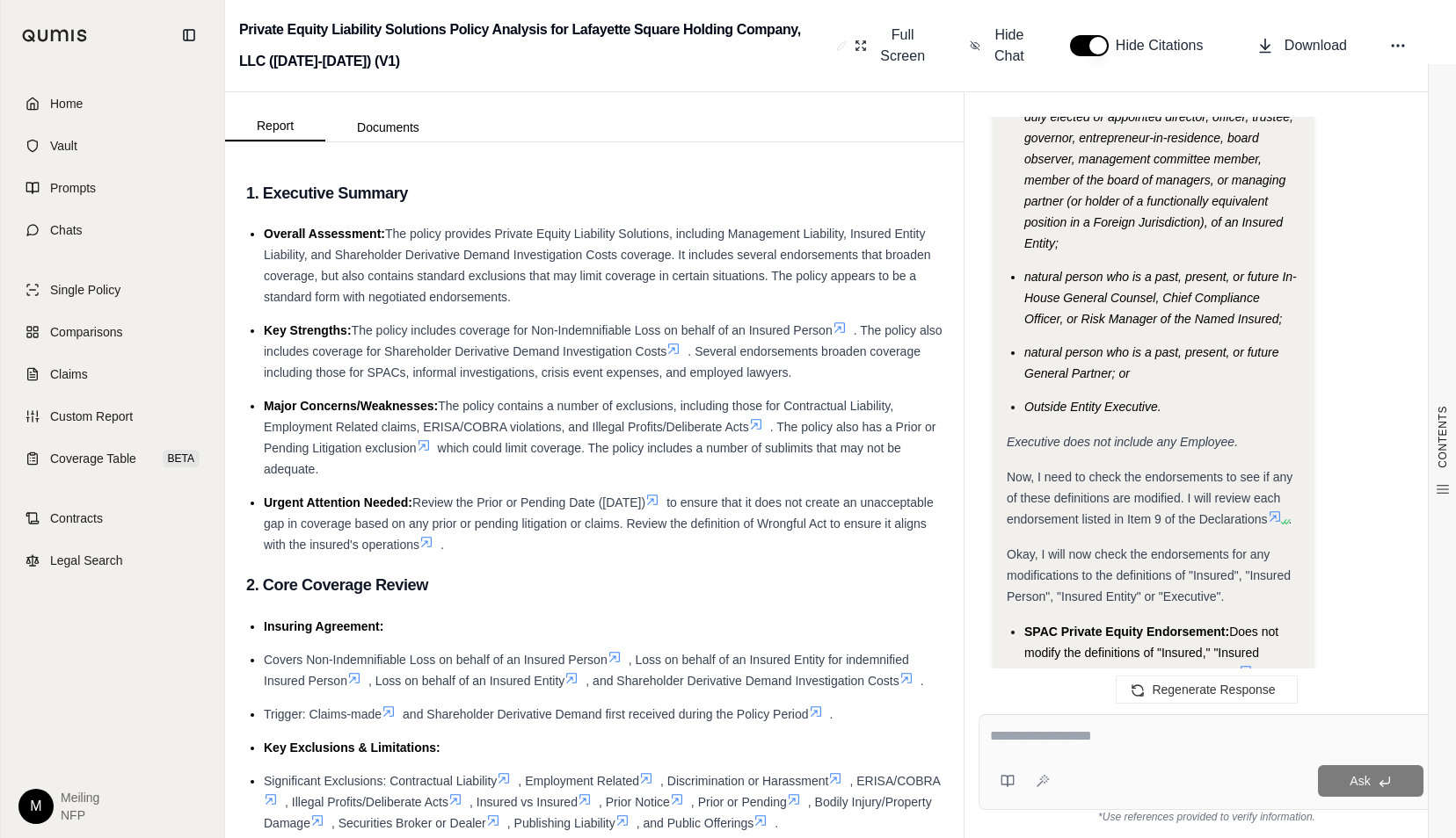
click at [1297, 622] on li "SPAC Private Equity Endorsement: Does not modify the definitions of "Insured," …" at bounding box center [1161, 653] width 276 height 63
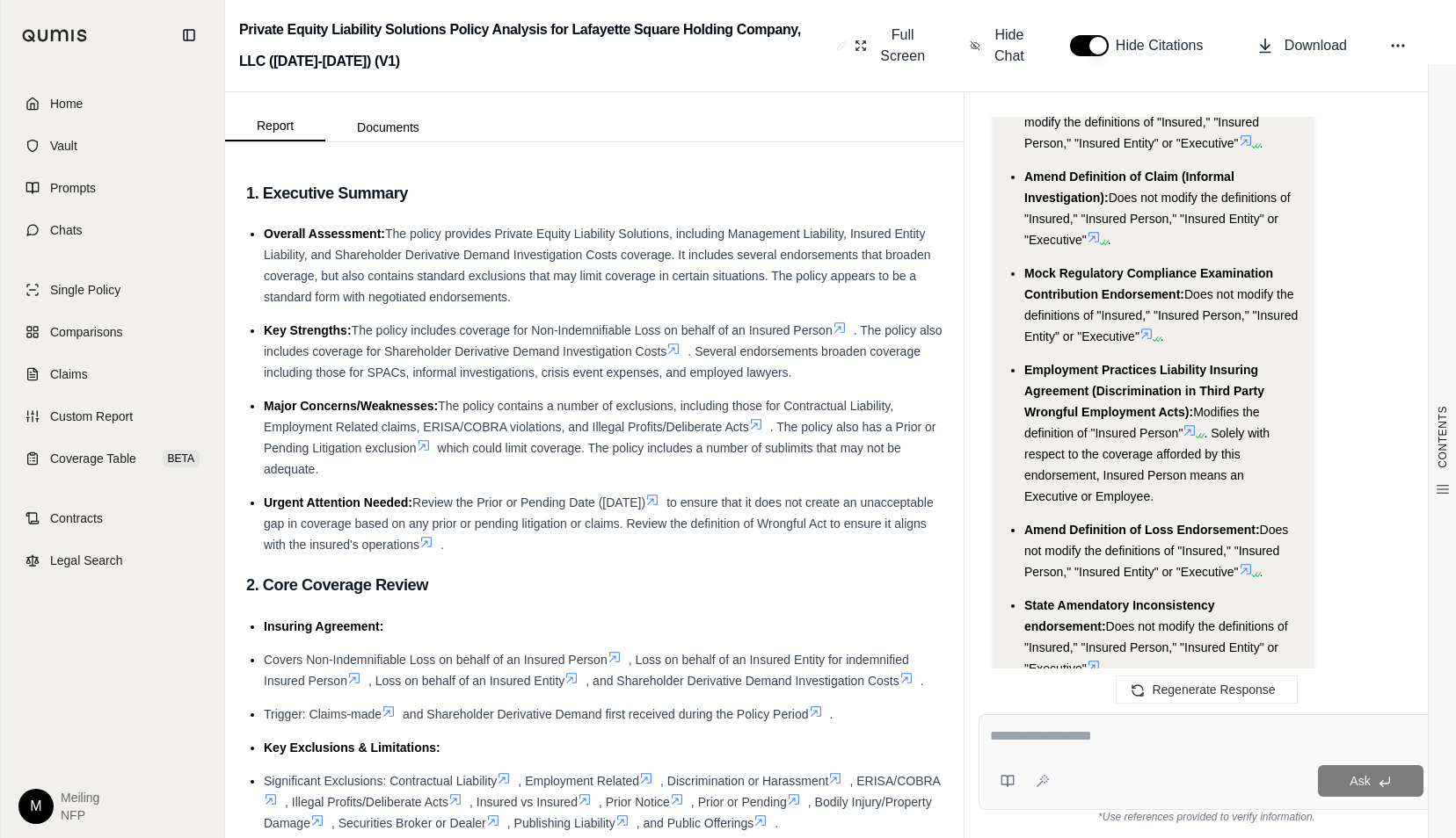
scroll to position [7217, 0]
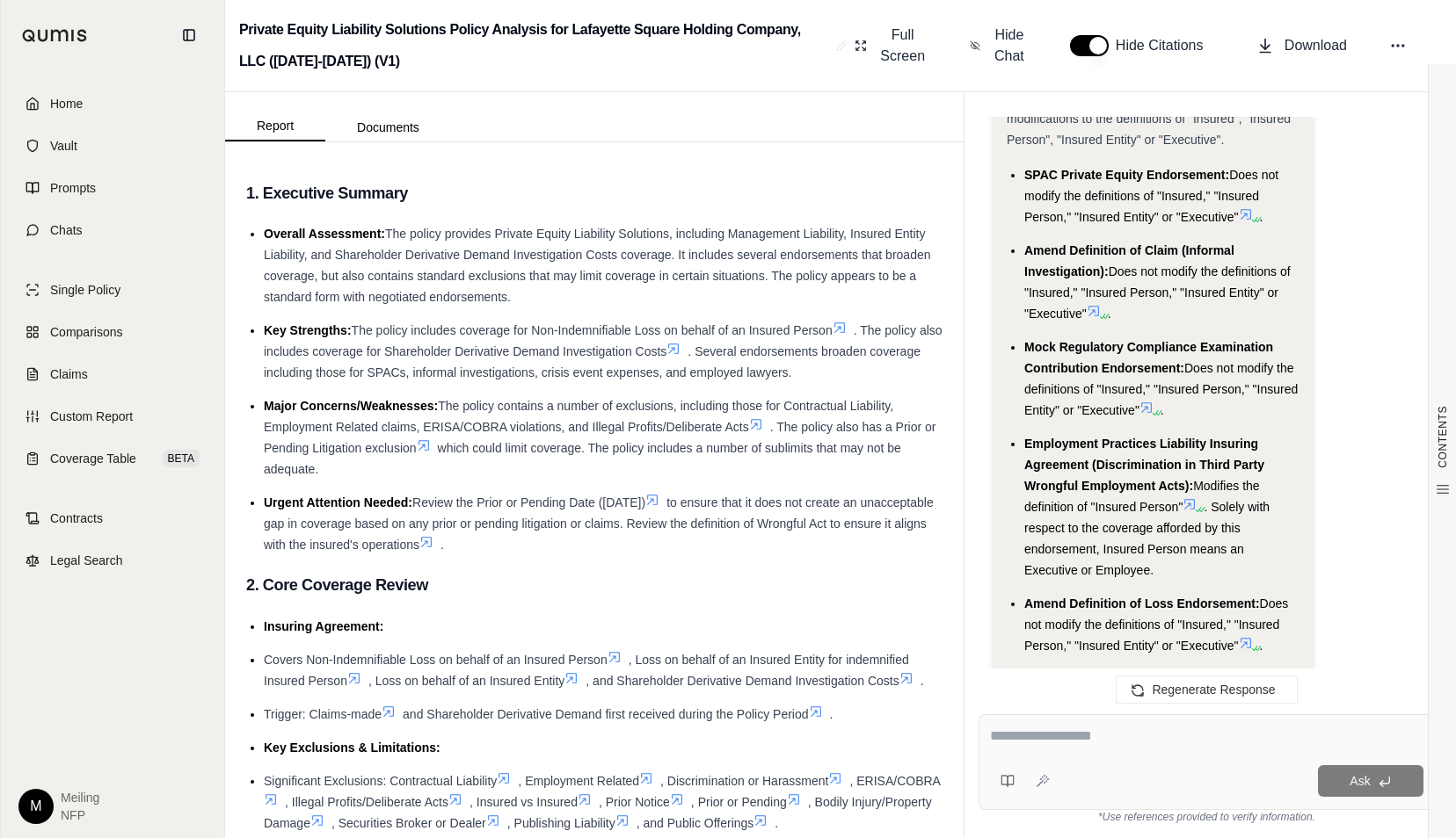
click at [1202, 759] on div "Ask" at bounding box center [1206, 762] width 456 height 95
type textarea "**********"
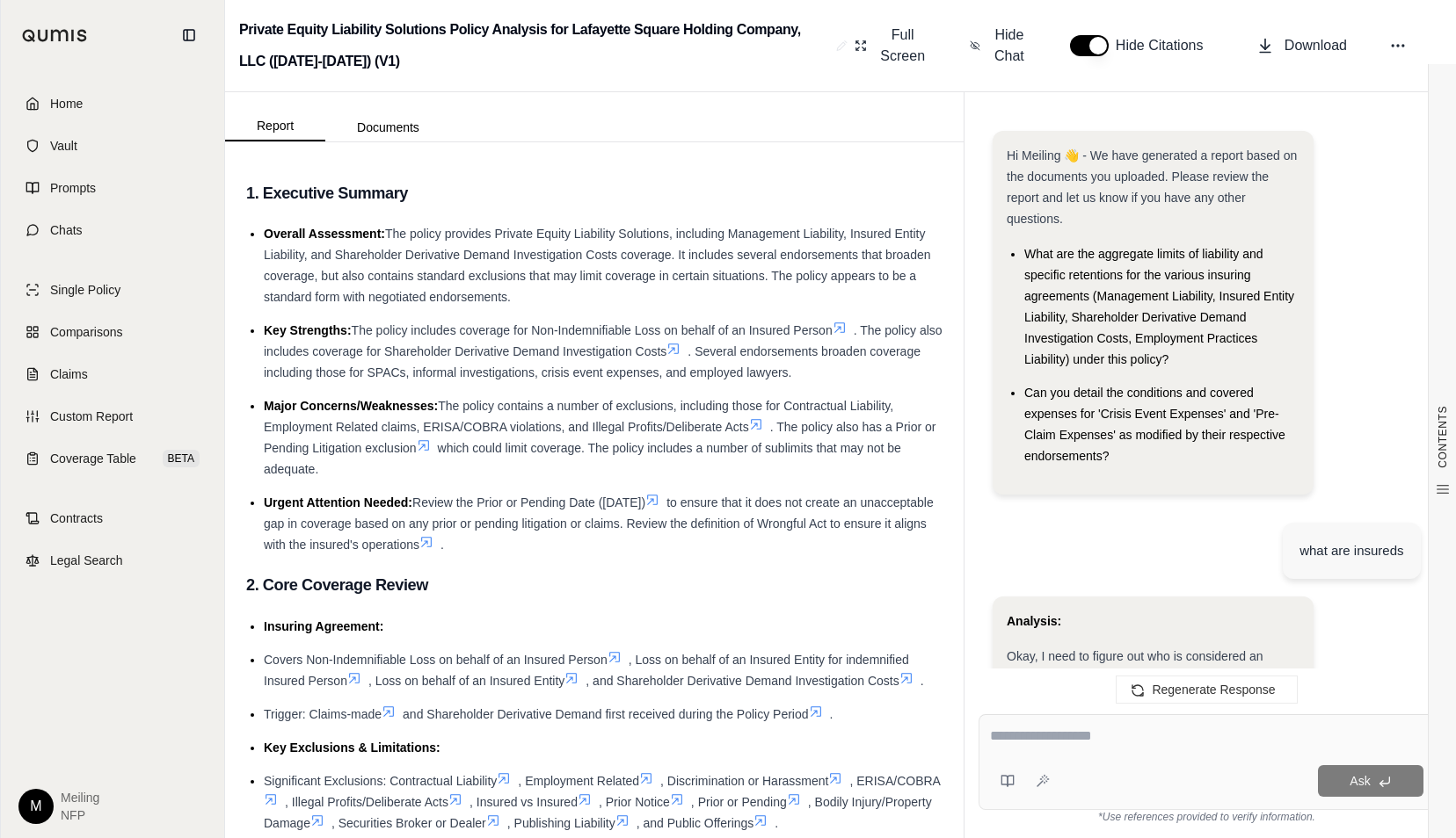
scroll to position [14150, 0]
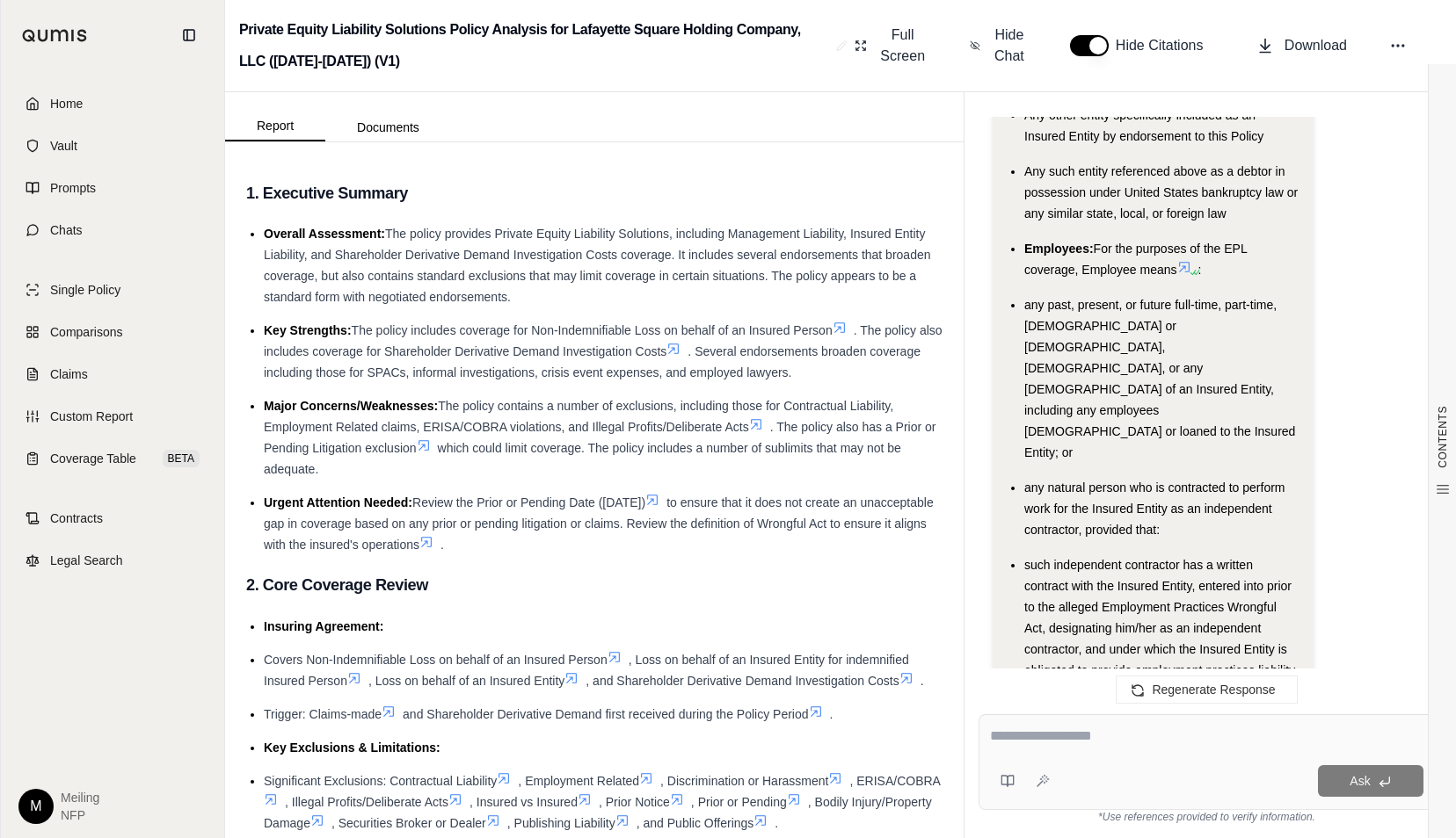
click at [1285, 737] on div "the Insured Entity is obligated pursuant to any applicable law or regulation to…" at bounding box center [1161, 779] width 276 height 84
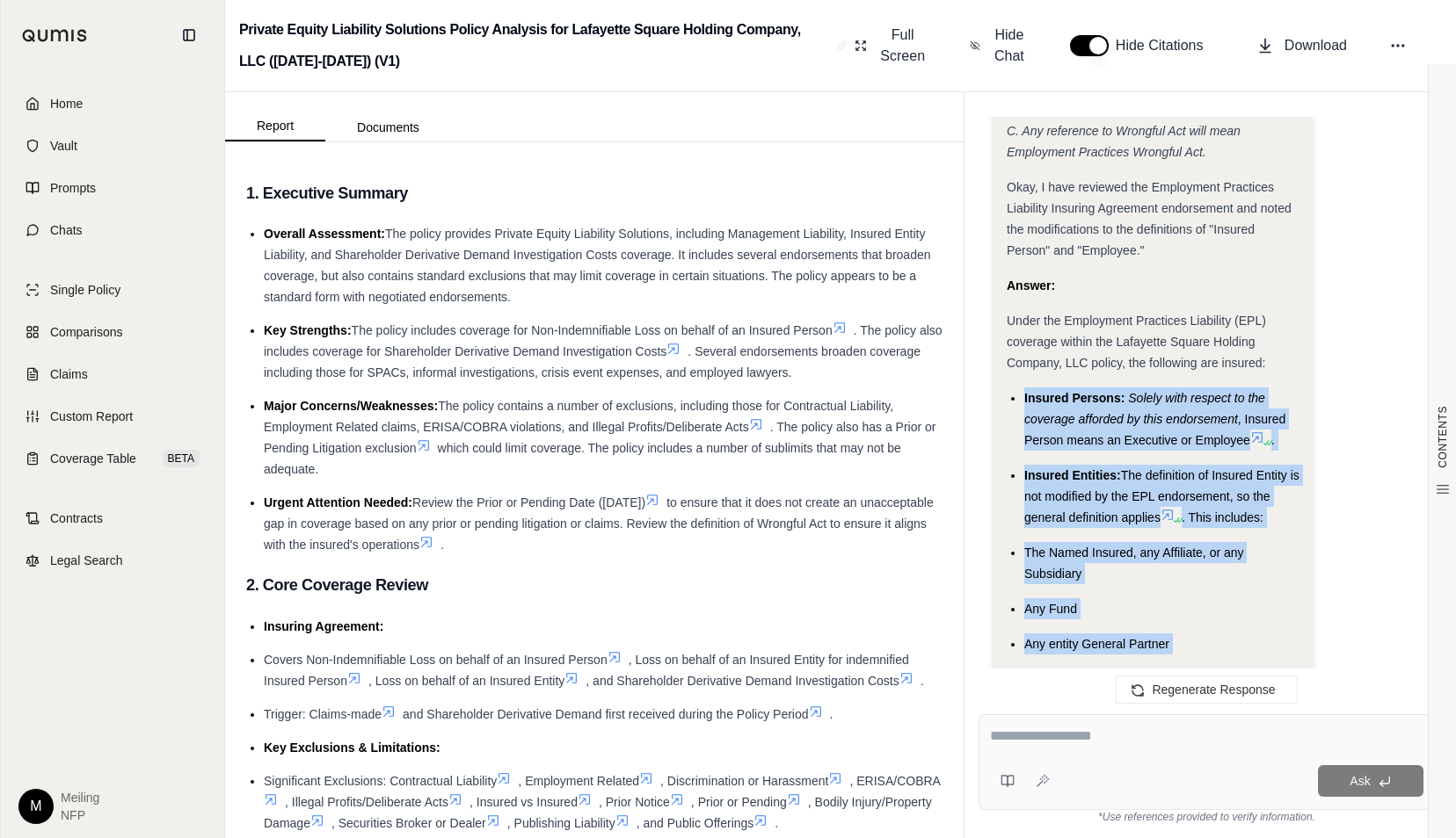
scroll to position [13445, 0]
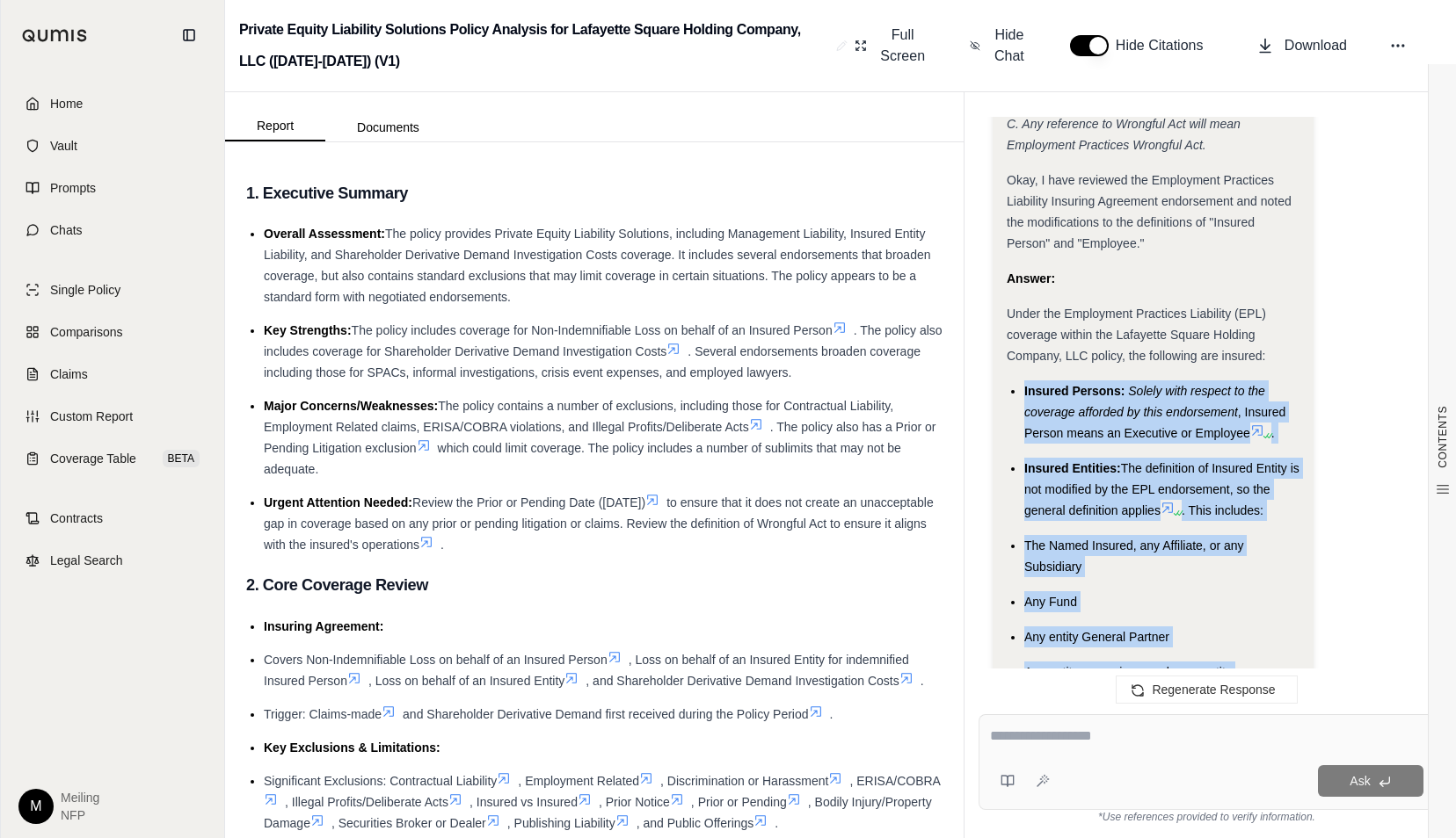
drag, startPoint x: 1021, startPoint y: 396, endPoint x: 1241, endPoint y: 650, distance: 336.0
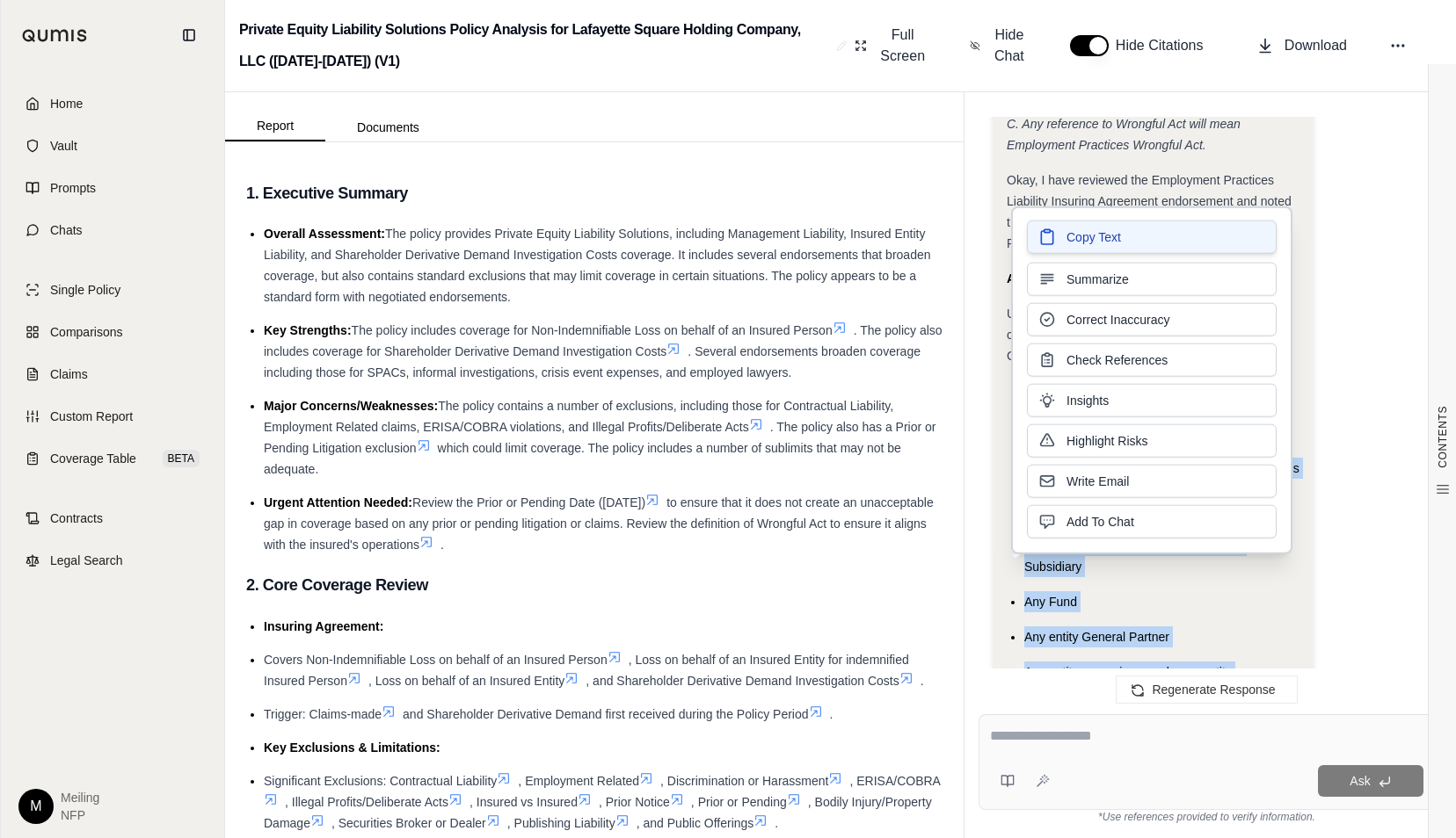
click at [1088, 229] on span "Copy Text" at bounding box center [1093, 237] width 54 height 17
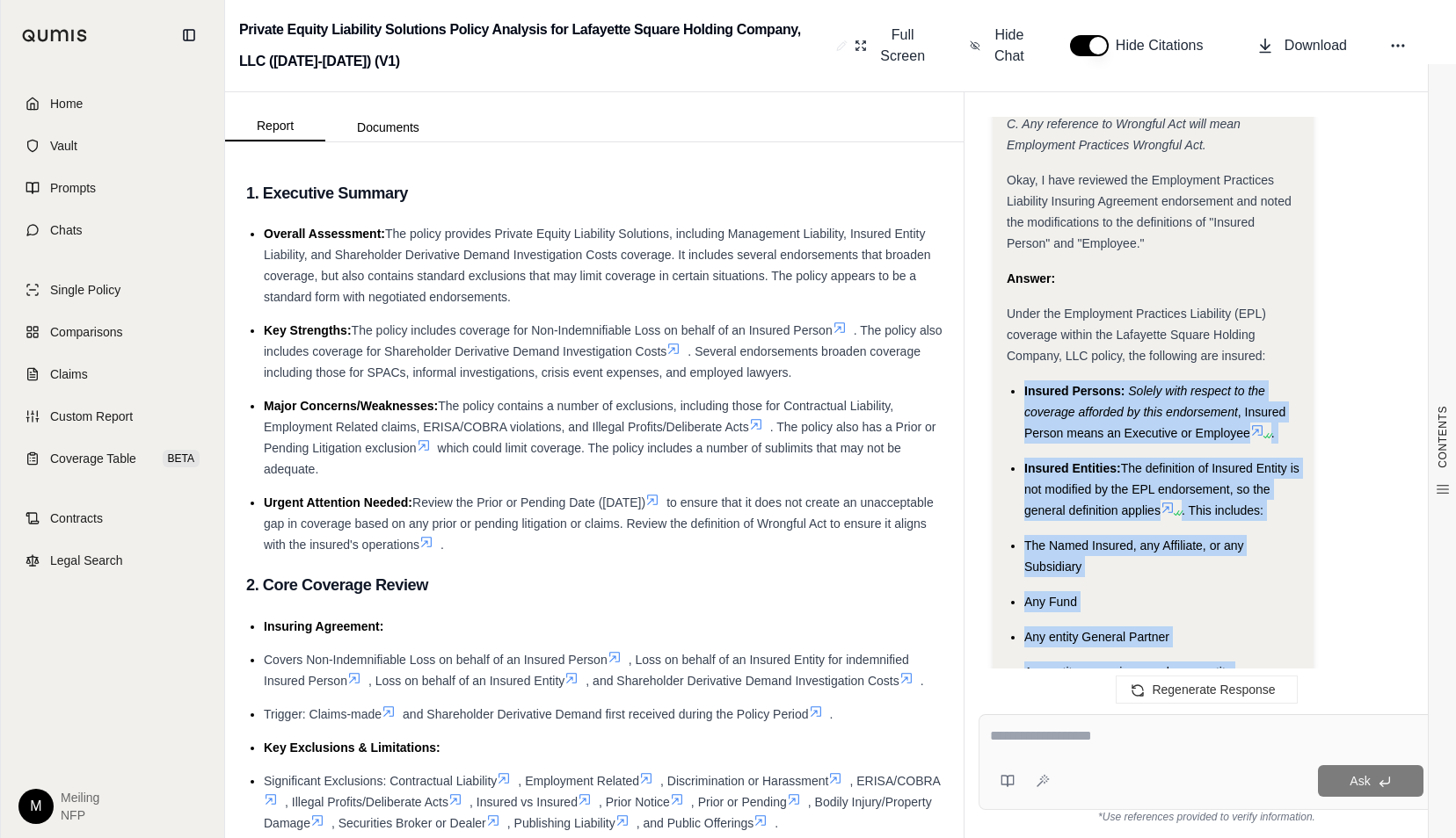
click at [1279, 809] on div "Any other entity specifically included as an Insured Entity by endorsement to t…" at bounding box center [1161, 830] width 276 height 42
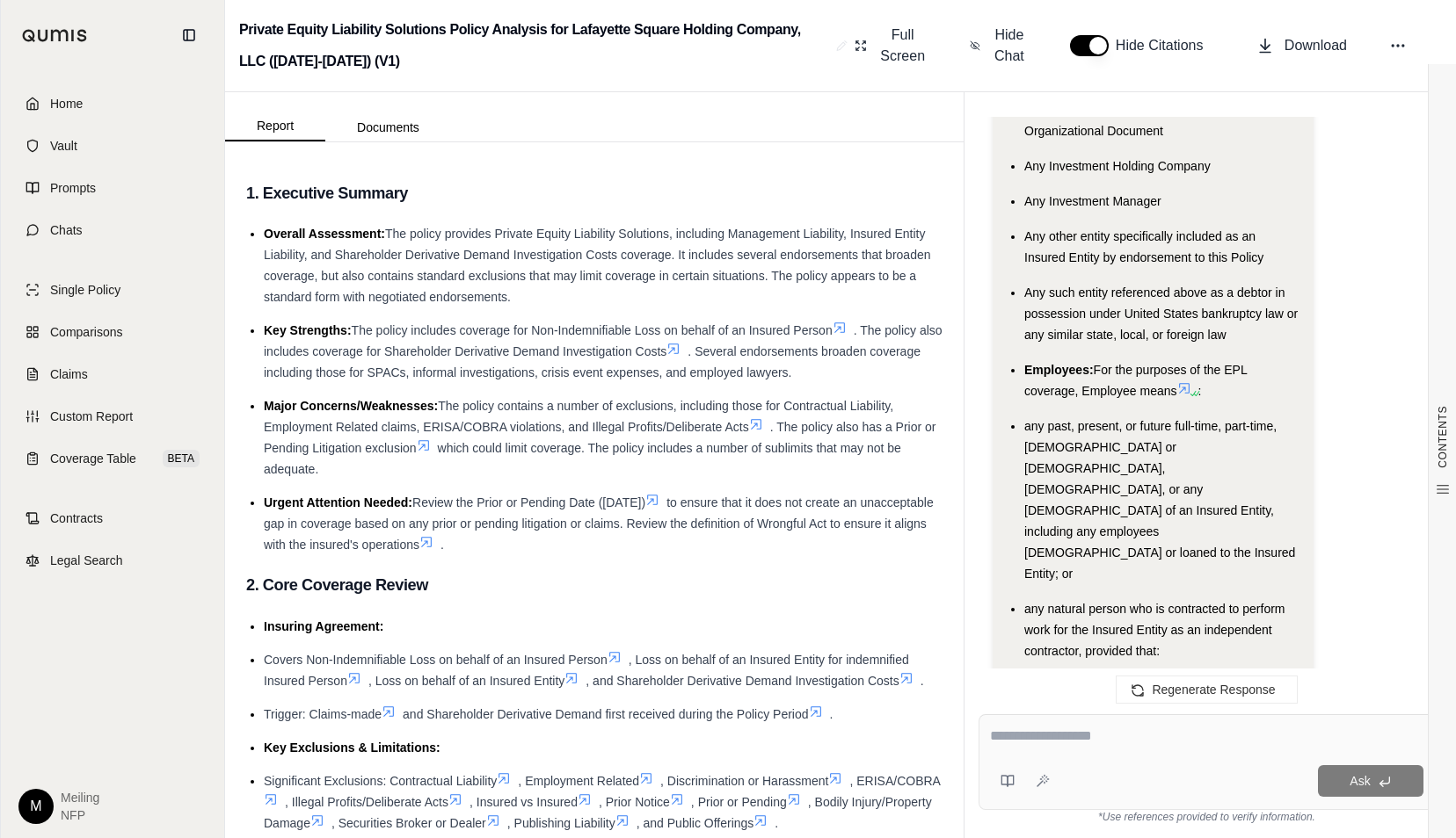
scroll to position [14042, 0]
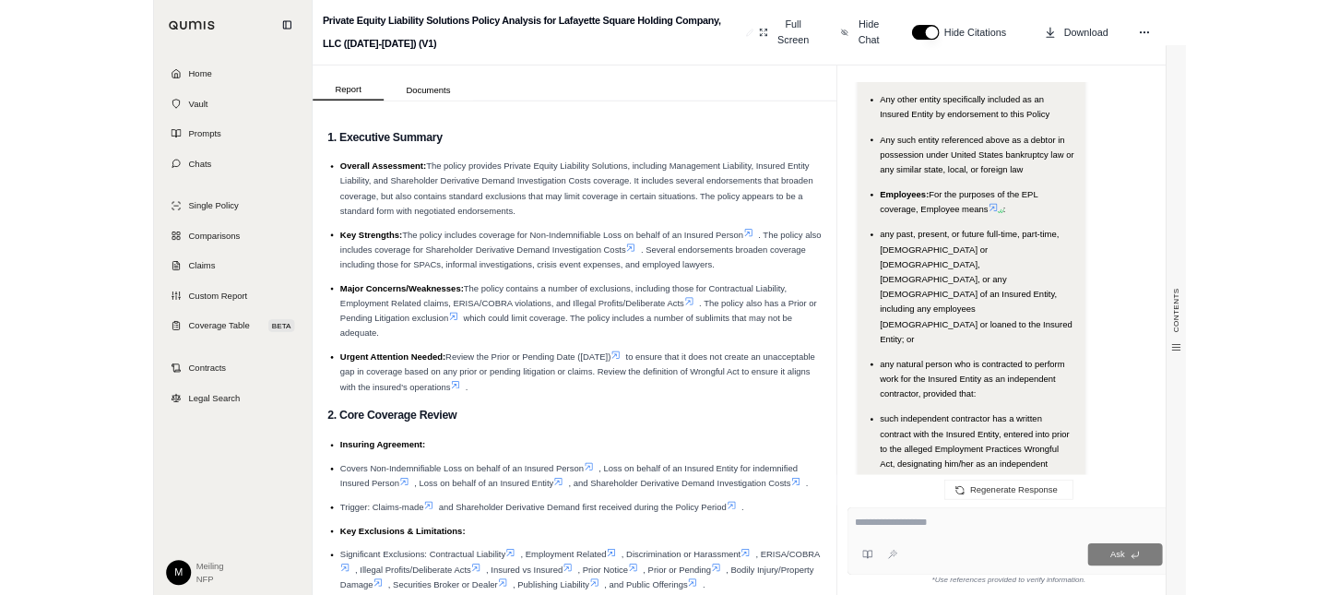
scroll to position [14842, 0]
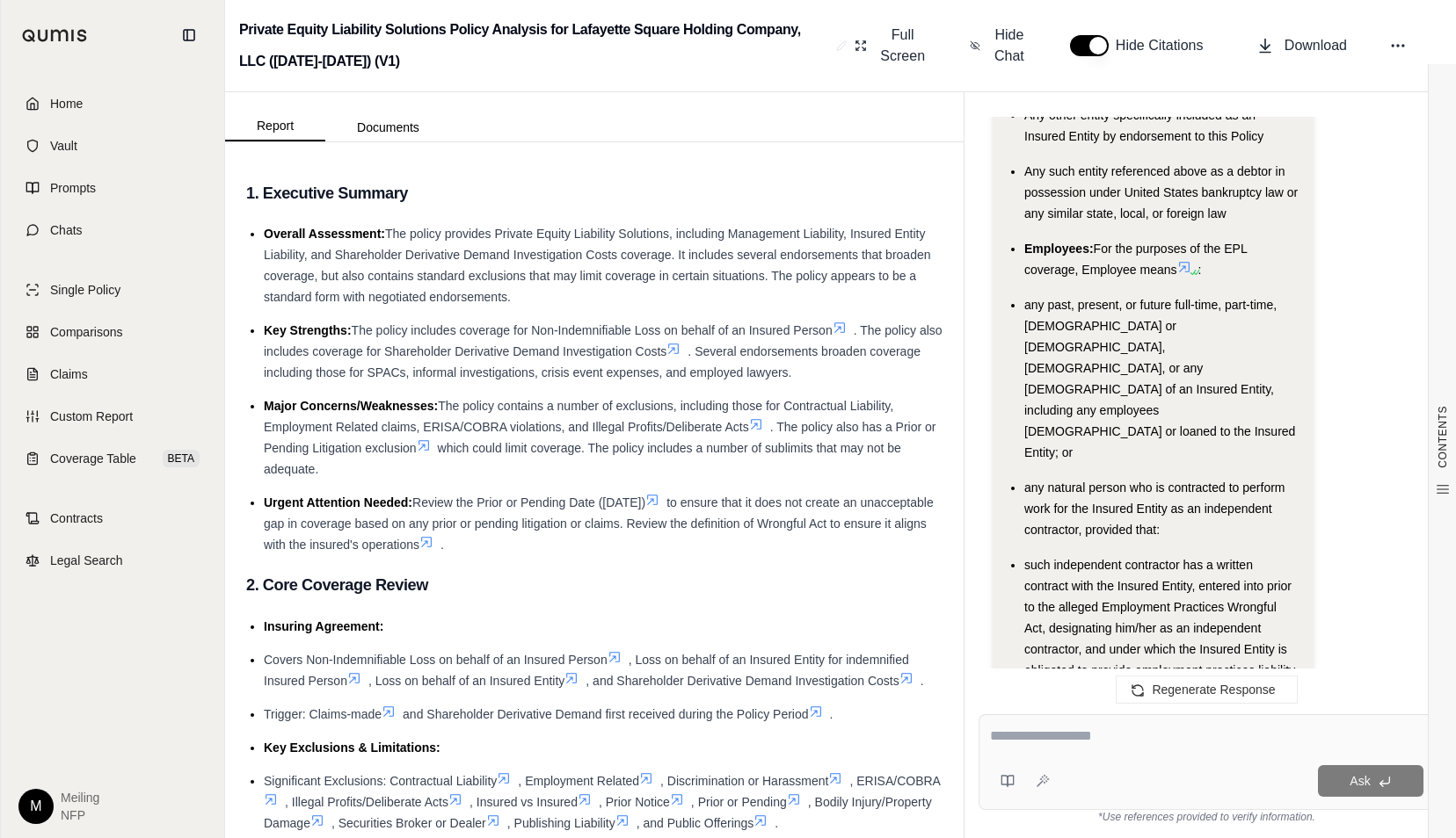
click at [1063, 747] on div at bounding box center [1206, 739] width 433 height 28
click at [1075, 726] on textarea at bounding box center [1206, 736] width 433 height 21
drag, startPoint x: 1153, startPoint y: 740, endPoint x: 986, endPoint y: 731, distance: 167.2
click at [986, 731] on div "**********" at bounding box center [1206, 762] width 456 height 95
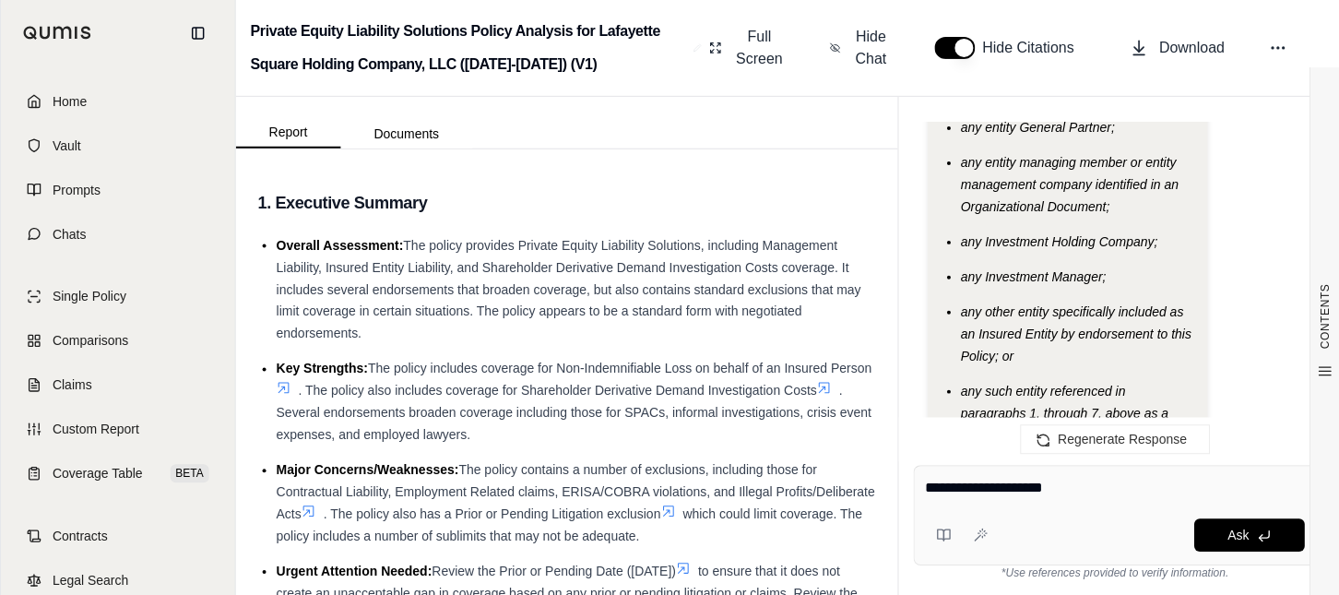
scroll to position [14843, 0]
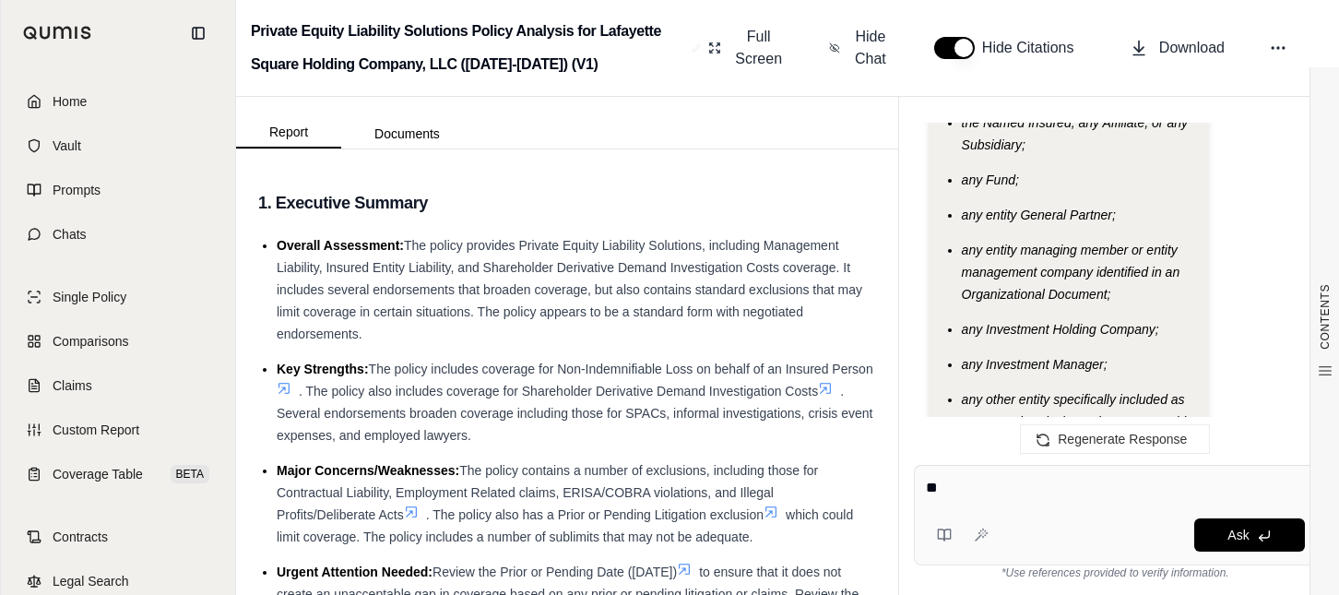
type textarea "*"
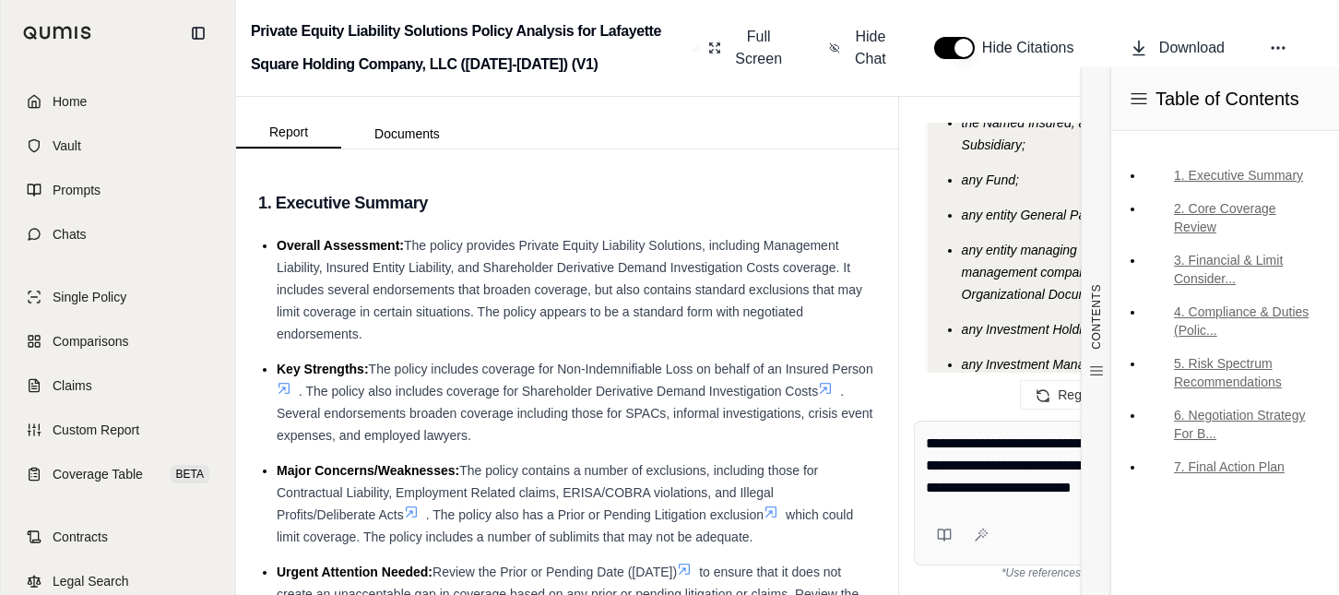
click at [997, 480] on textarea "**********" at bounding box center [1115, 465] width 379 height 66
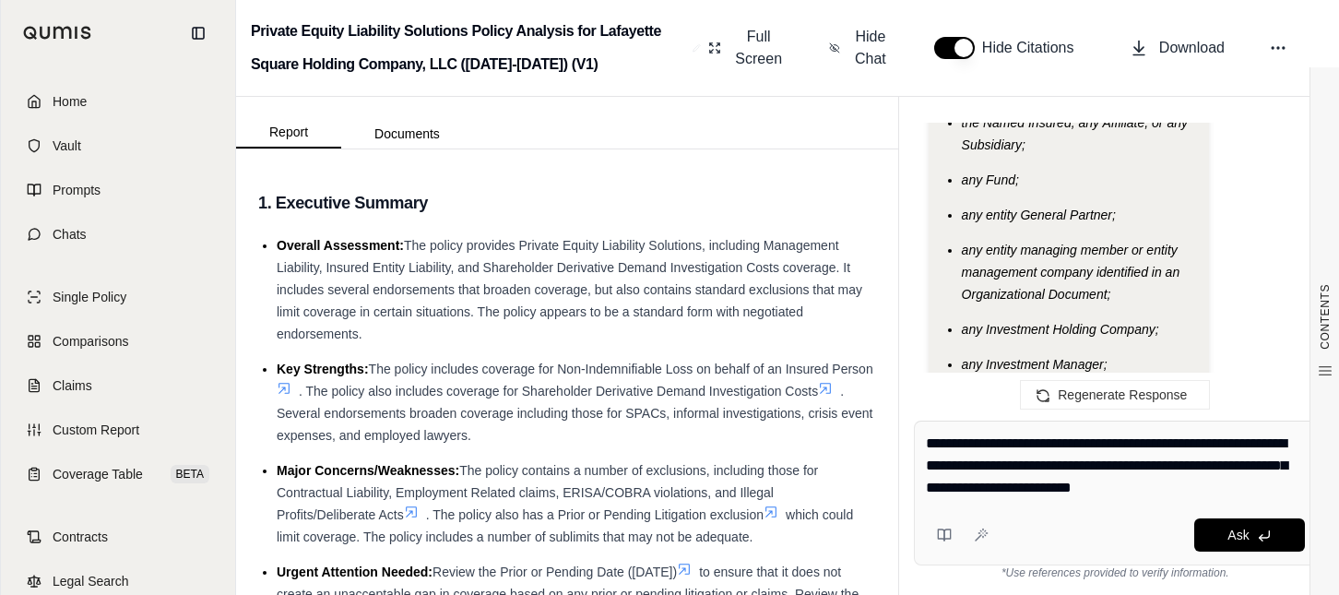
click at [1197, 483] on textarea "**********" at bounding box center [1115, 465] width 379 height 66
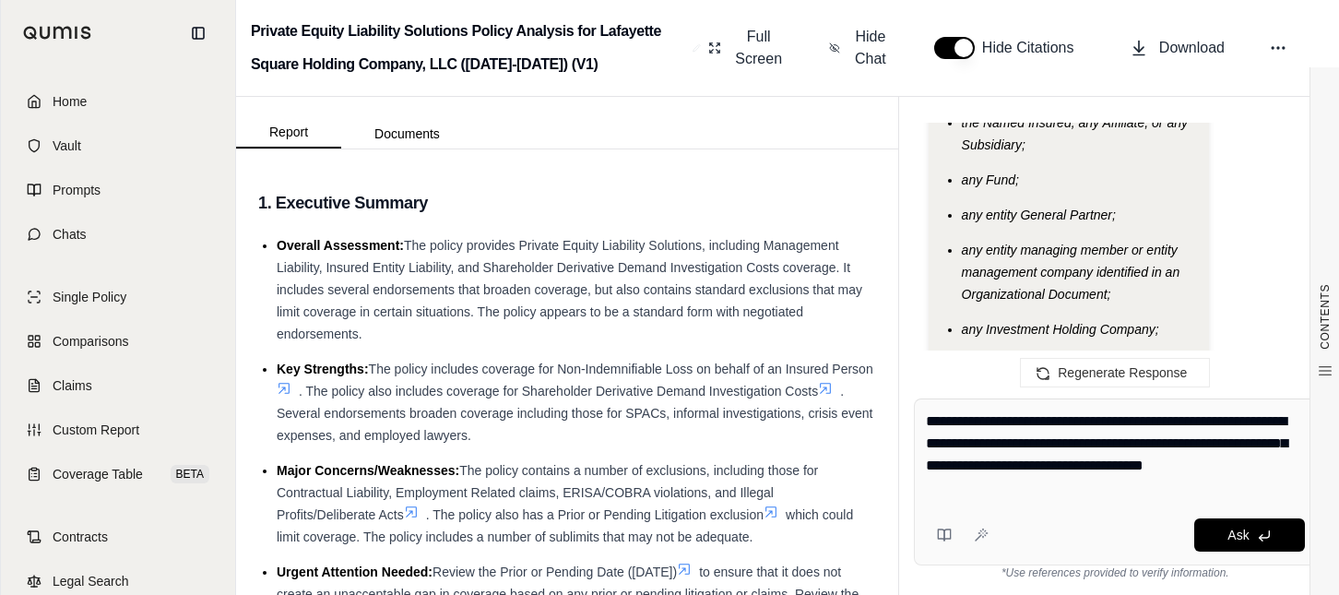
type textarea "**********"
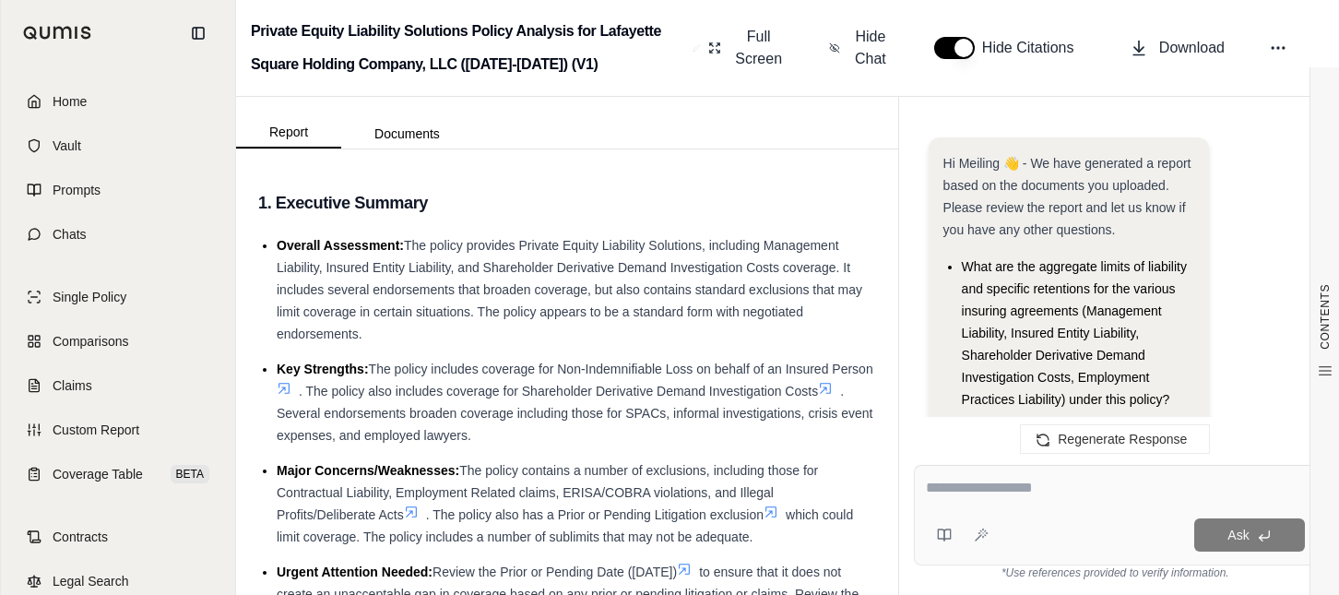
scroll to position [21789, 0]
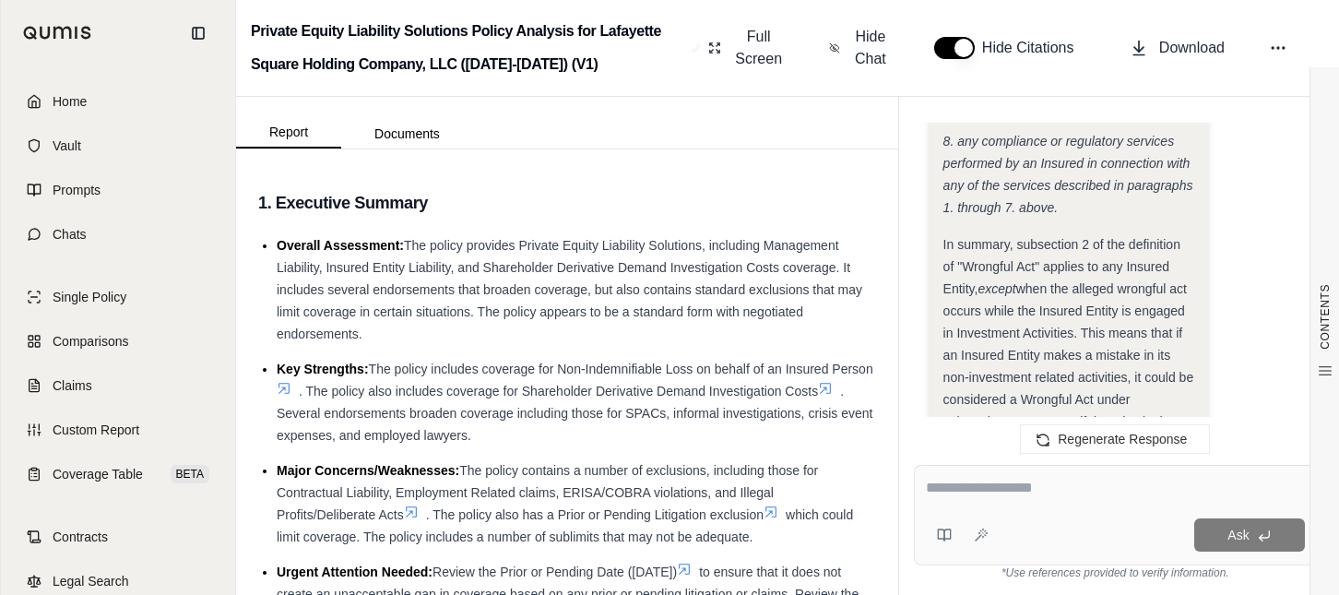
click at [1011, 484] on textarea at bounding box center [1115, 488] width 379 height 22
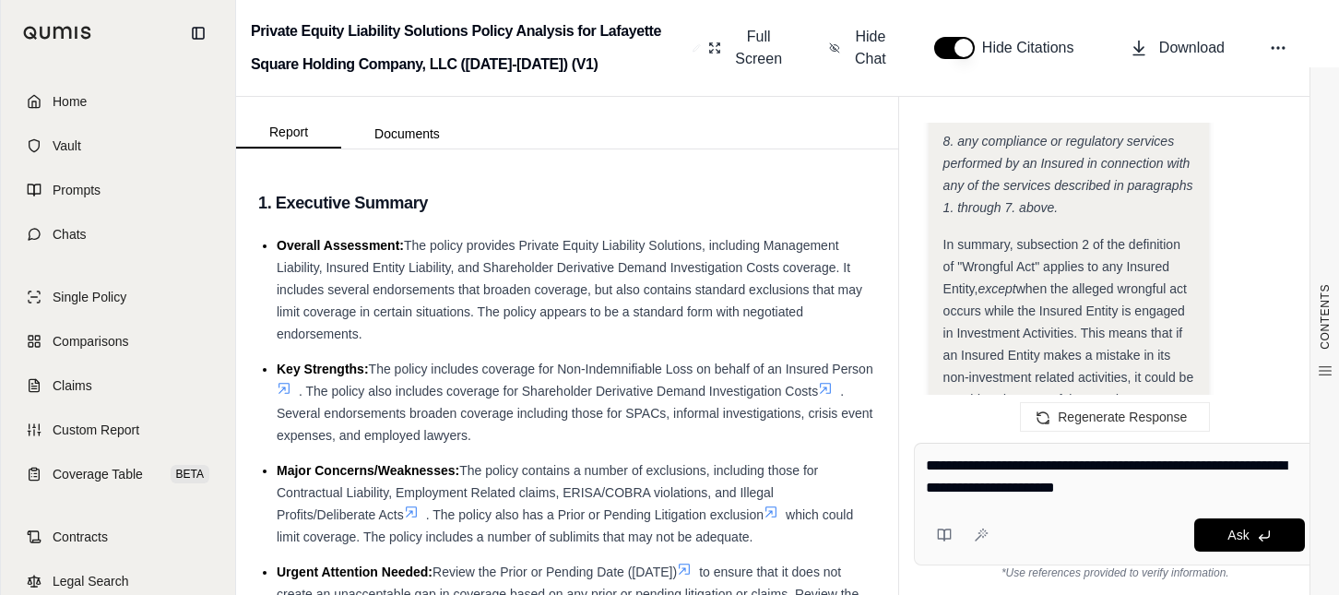
type textarea "**********"
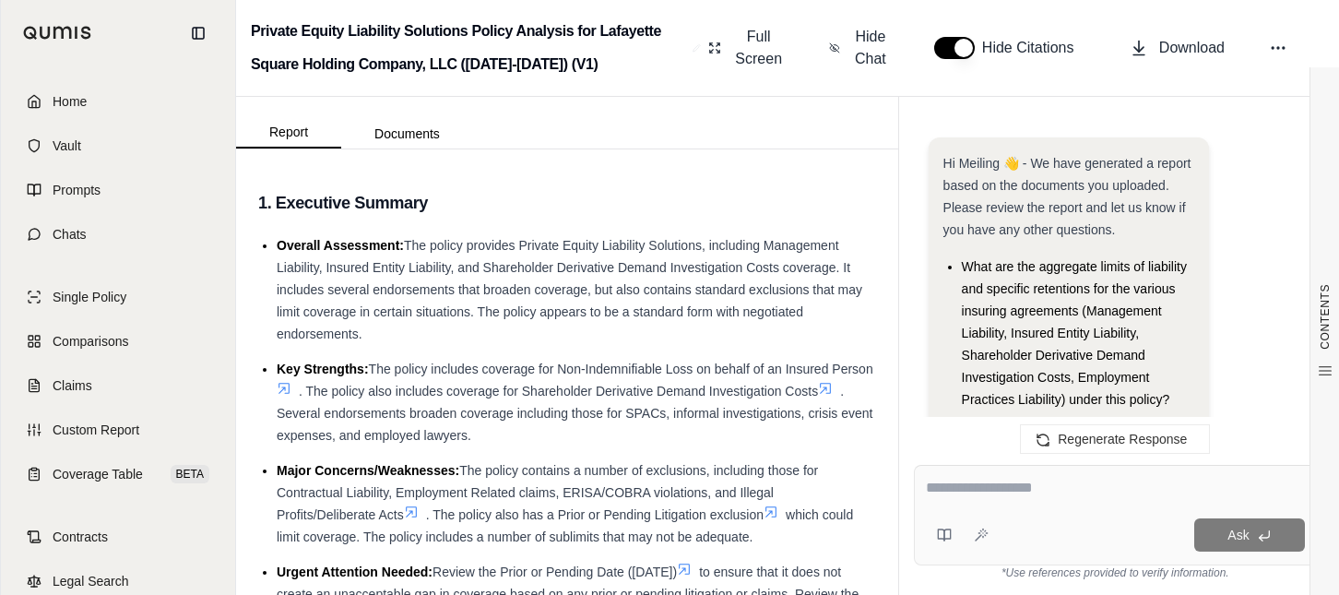
scroll to position [26449, 0]
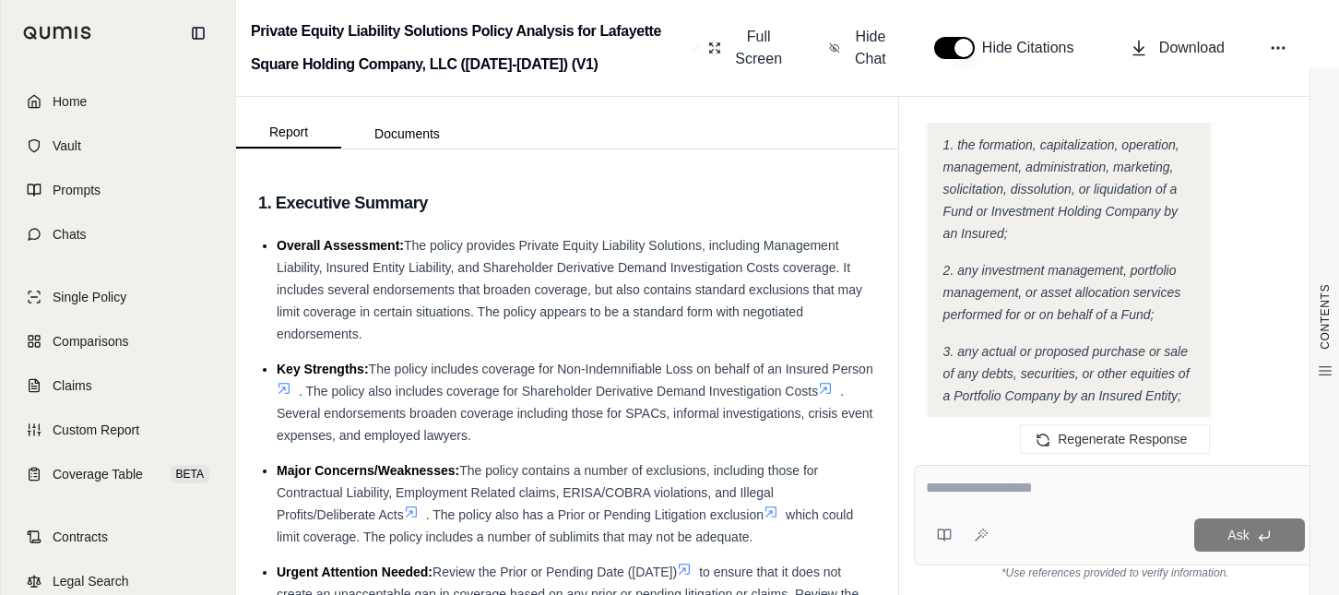
scroll to position [21717, 0]
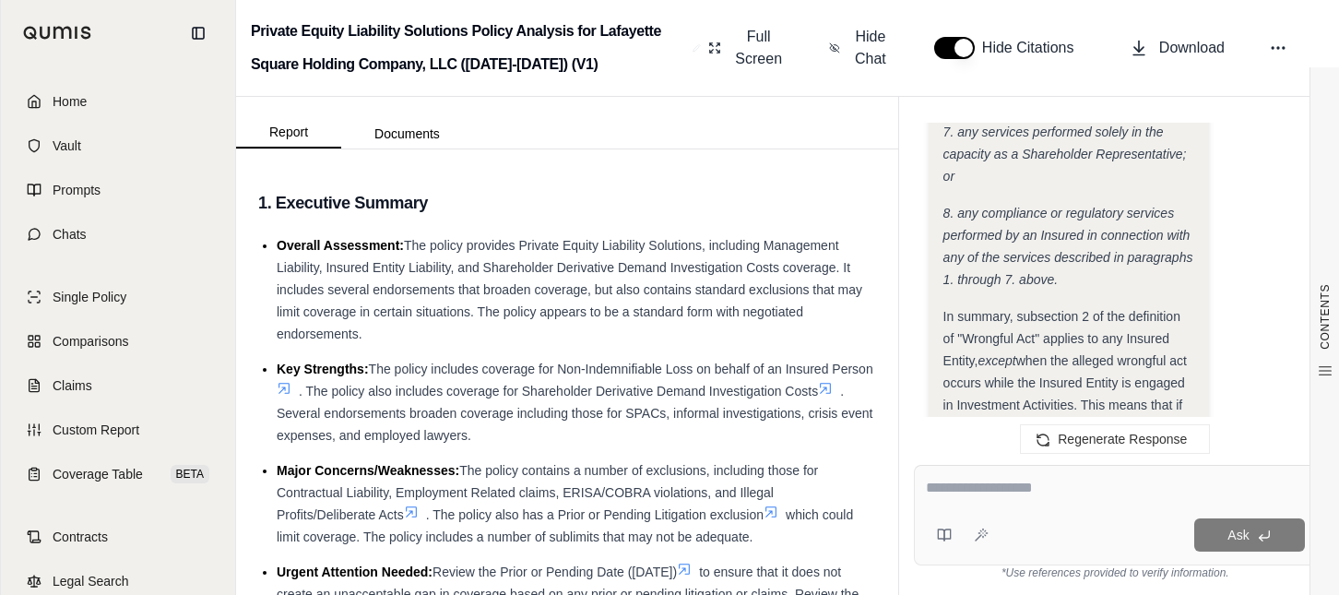
drag, startPoint x: 945, startPoint y: 213, endPoint x: 1109, endPoint y: 368, distance: 225.6
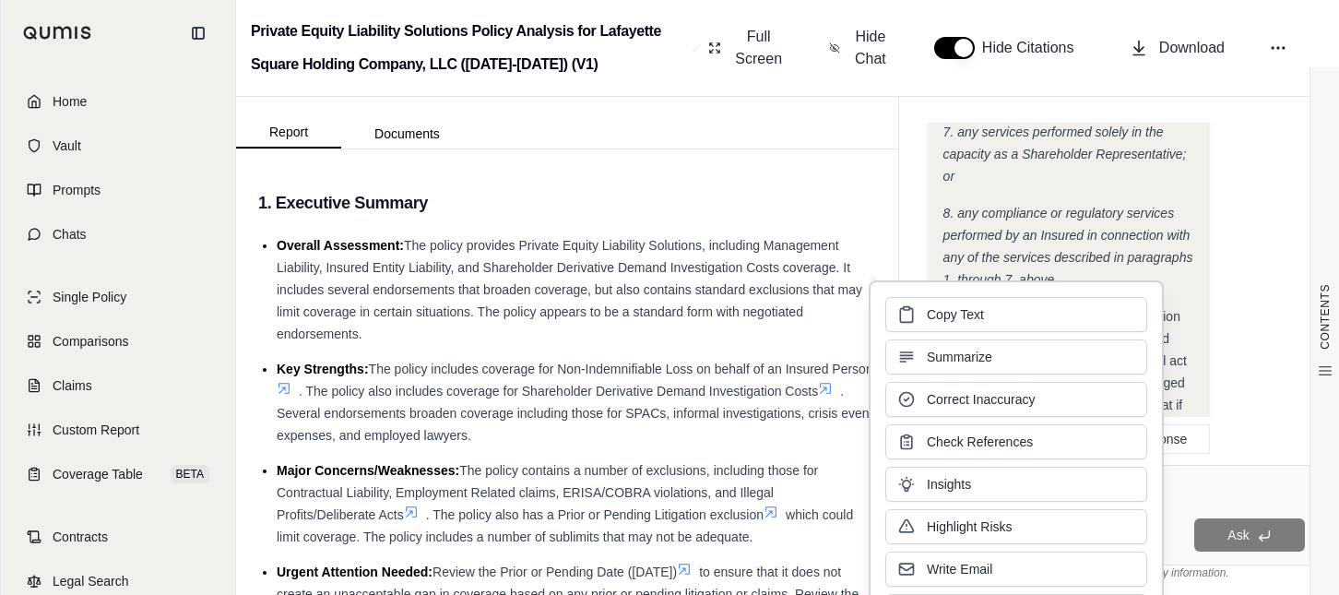
drag, startPoint x: 1109, startPoint y: 368, endPoint x: 1011, endPoint y: 313, distance: 111.8
click at [1011, 313] on button "Copy Text" at bounding box center [1016, 314] width 262 height 35
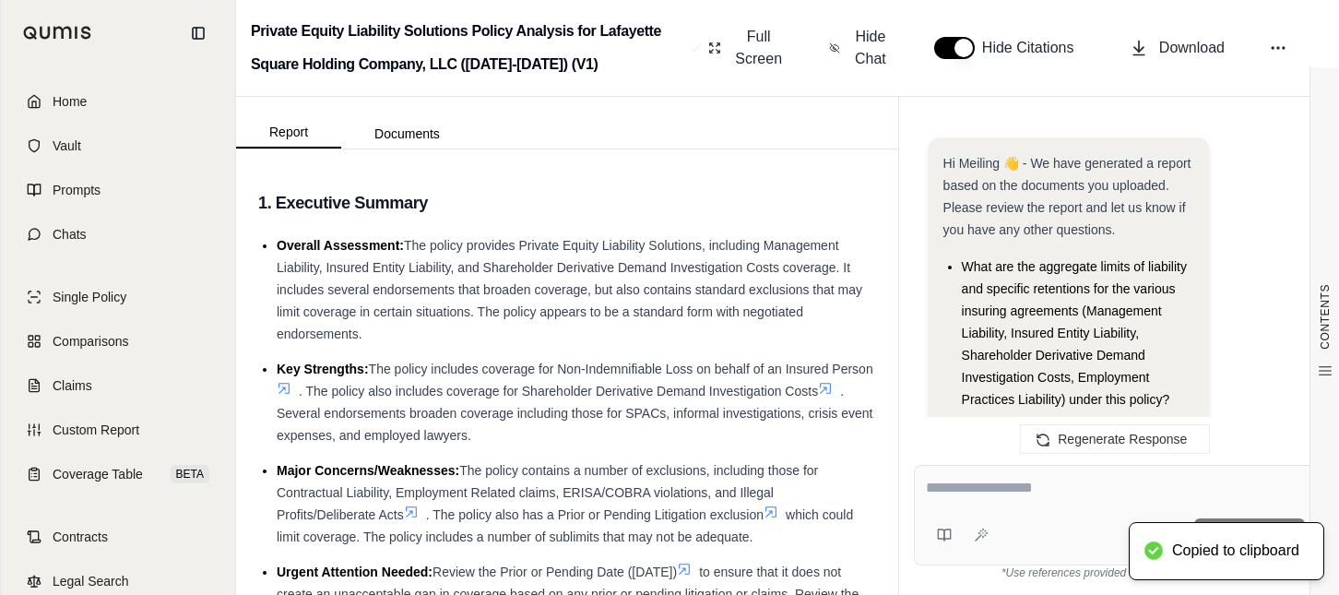
scroll to position [26601, 0]
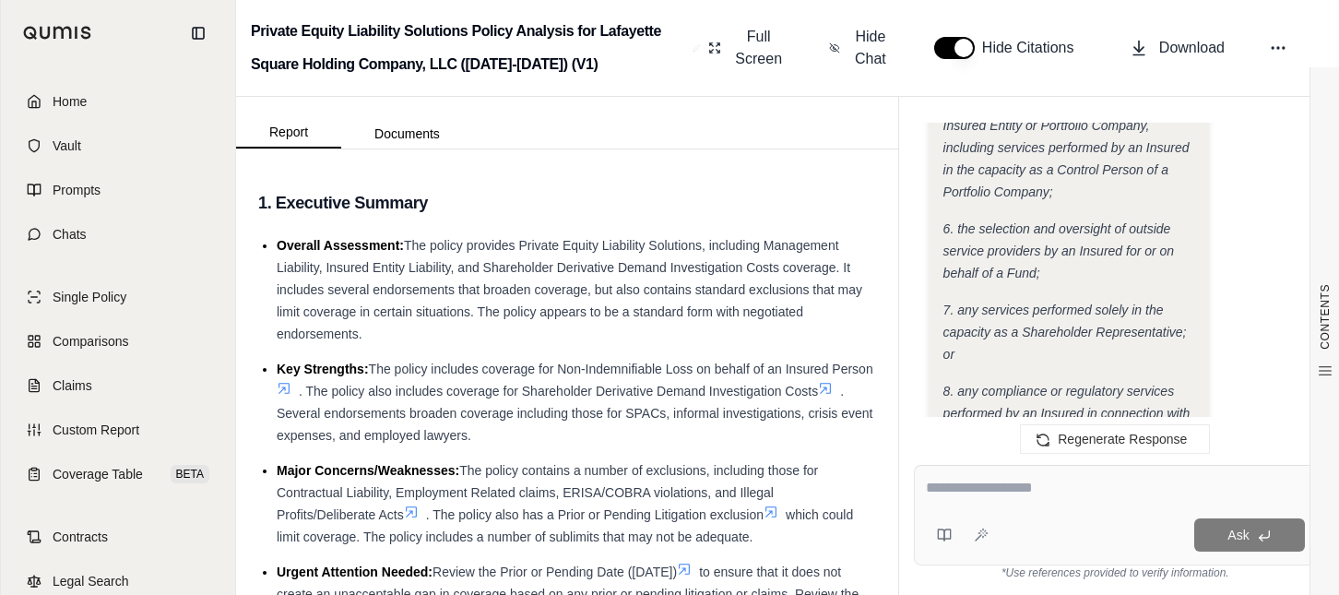
scroll to position [25249, 0]
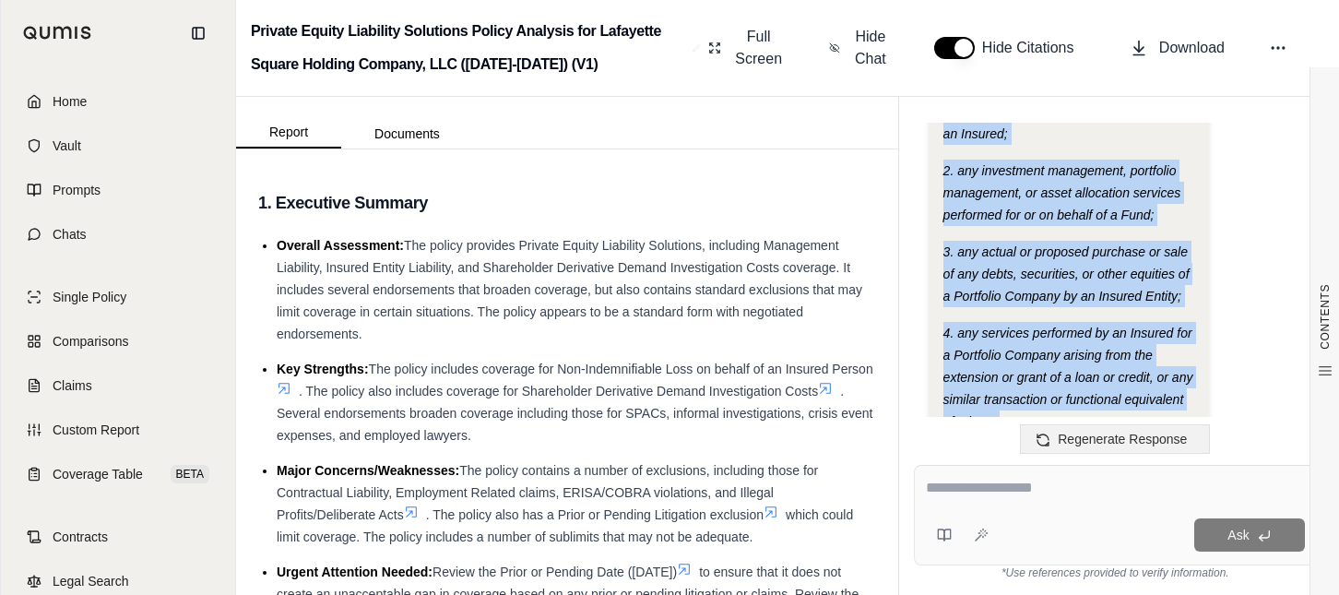
scroll to position [25760, 0]
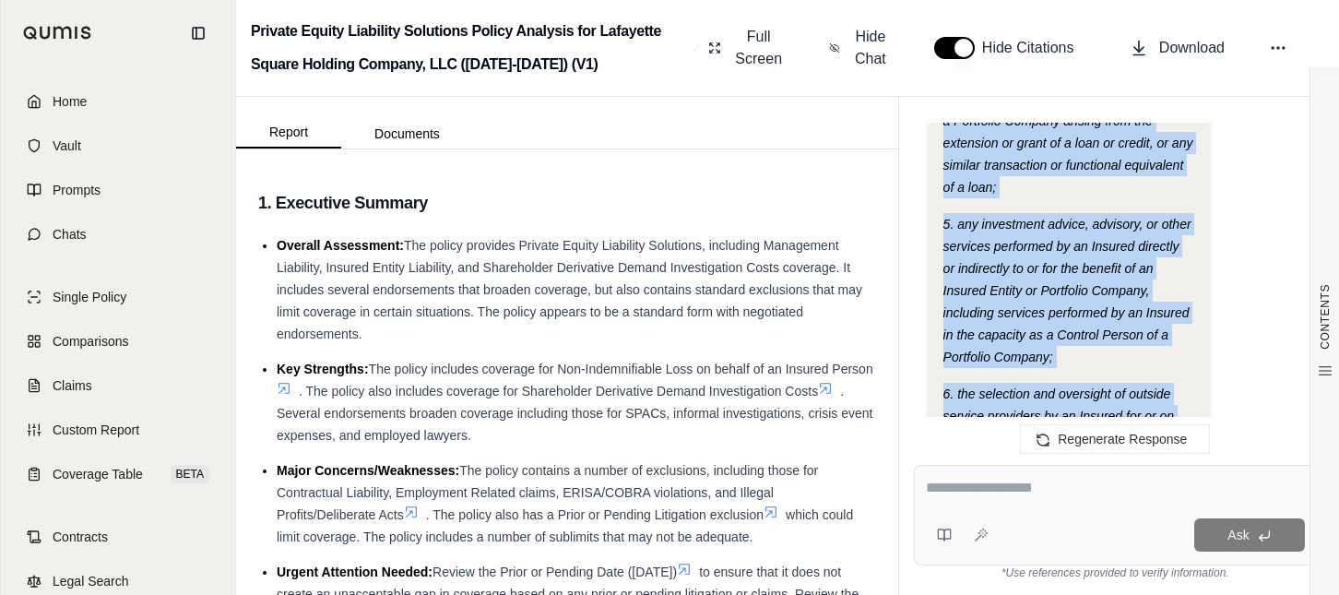
drag, startPoint x: 944, startPoint y: 178, endPoint x: 1068, endPoint y: 181, distance: 123.6
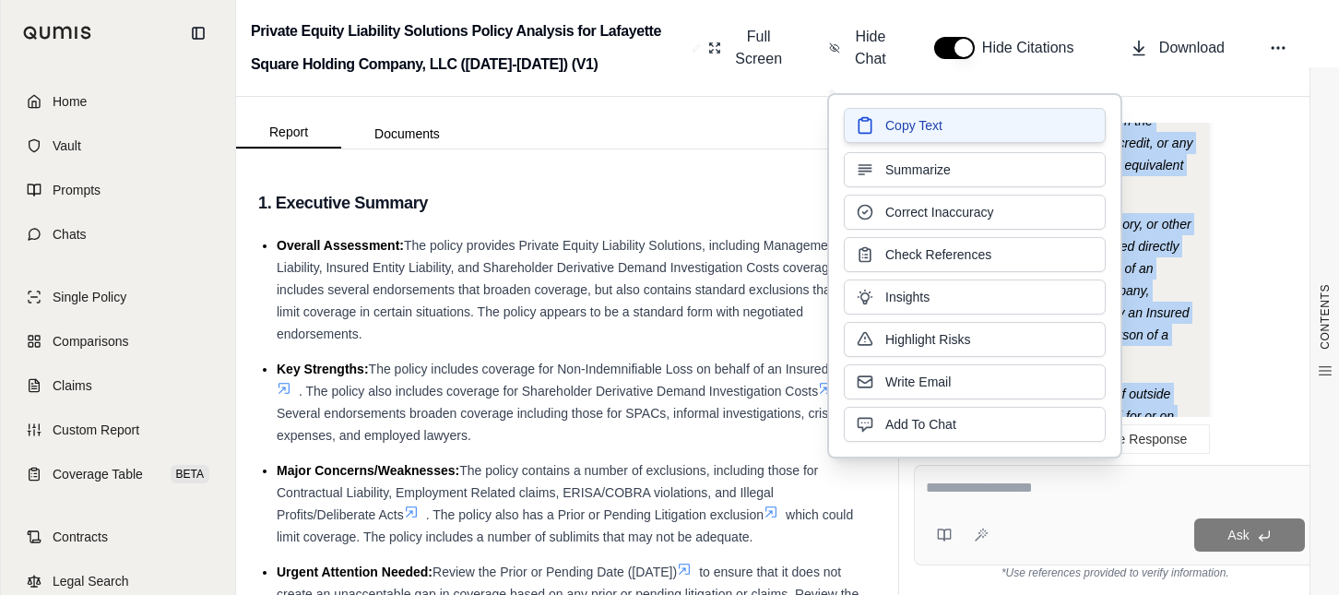
drag, startPoint x: 1068, startPoint y: 181, endPoint x: 965, endPoint y: 135, distance: 112.2
click at [965, 135] on button "Copy Text" at bounding box center [974, 125] width 262 height 35
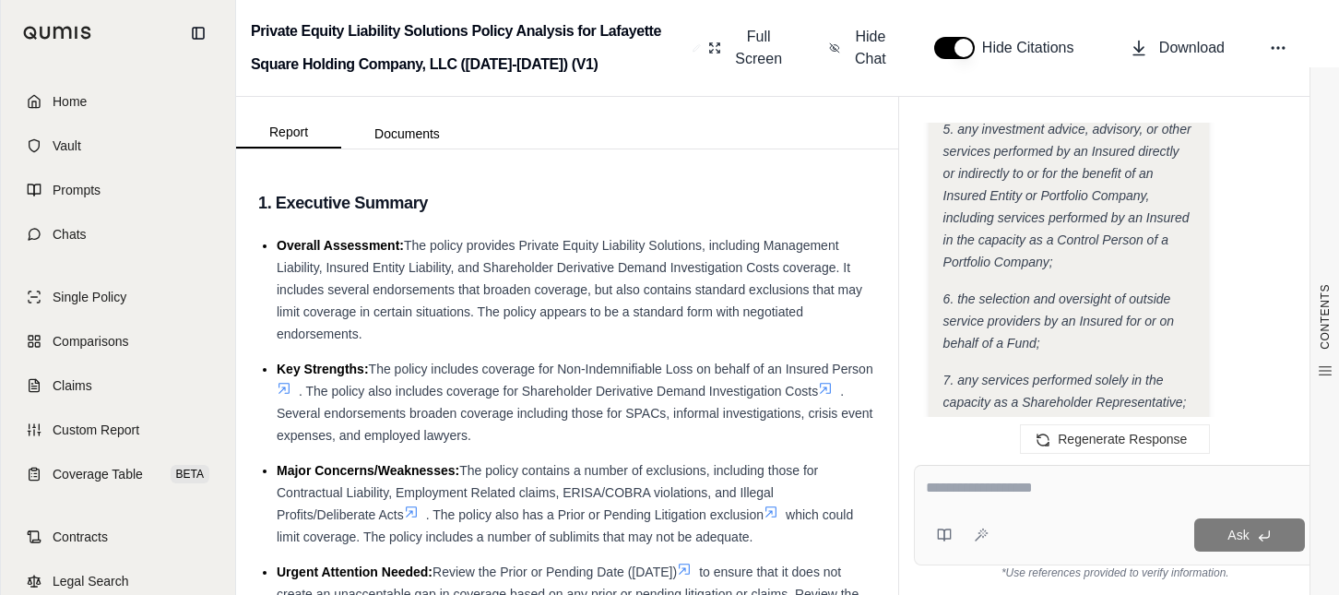
scroll to position [25894, 0]
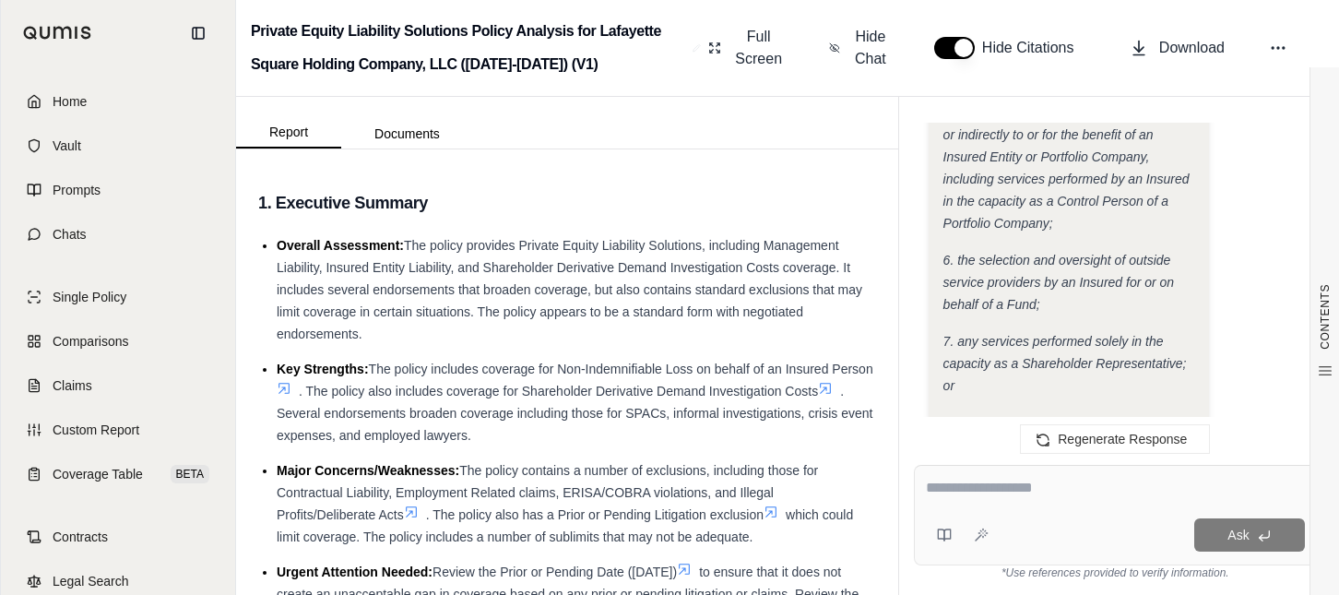
drag, startPoint x: 945, startPoint y: 216, endPoint x: 1032, endPoint y: 296, distance: 118.8
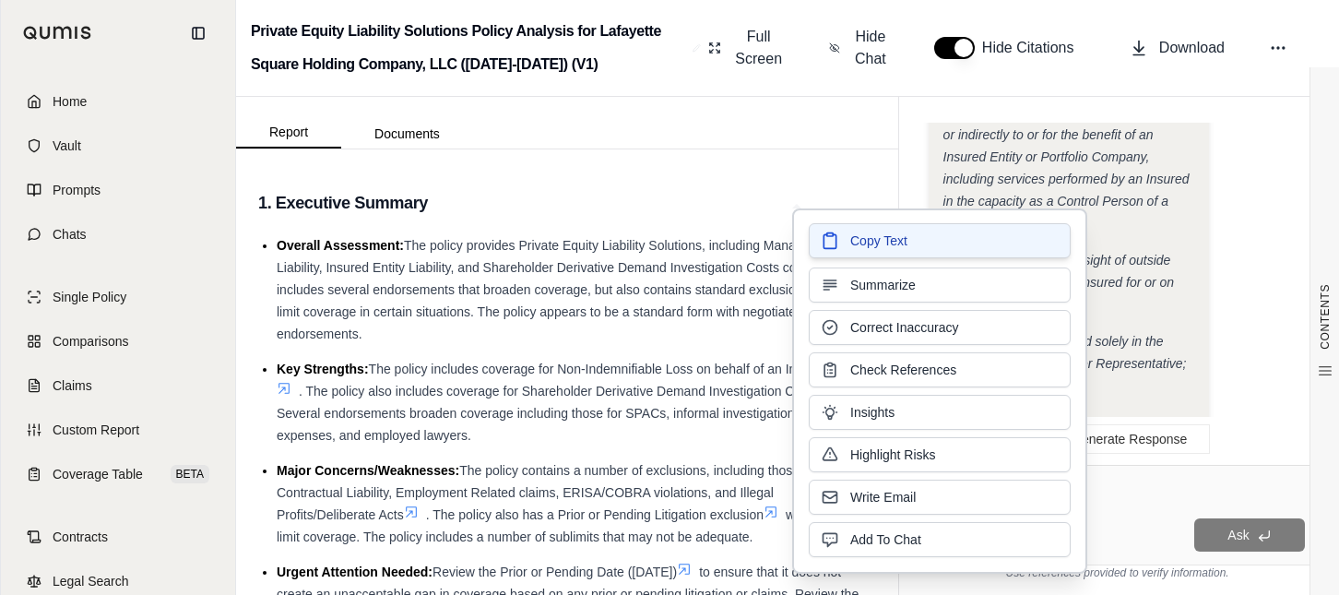
drag, startPoint x: 1032, startPoint y: 296, endPoint x: 979, endPoint y: 241, distance: 76.9
click at [979, 241] on button "Copy Text" at bounding box center [939, 240] width 262 height 35
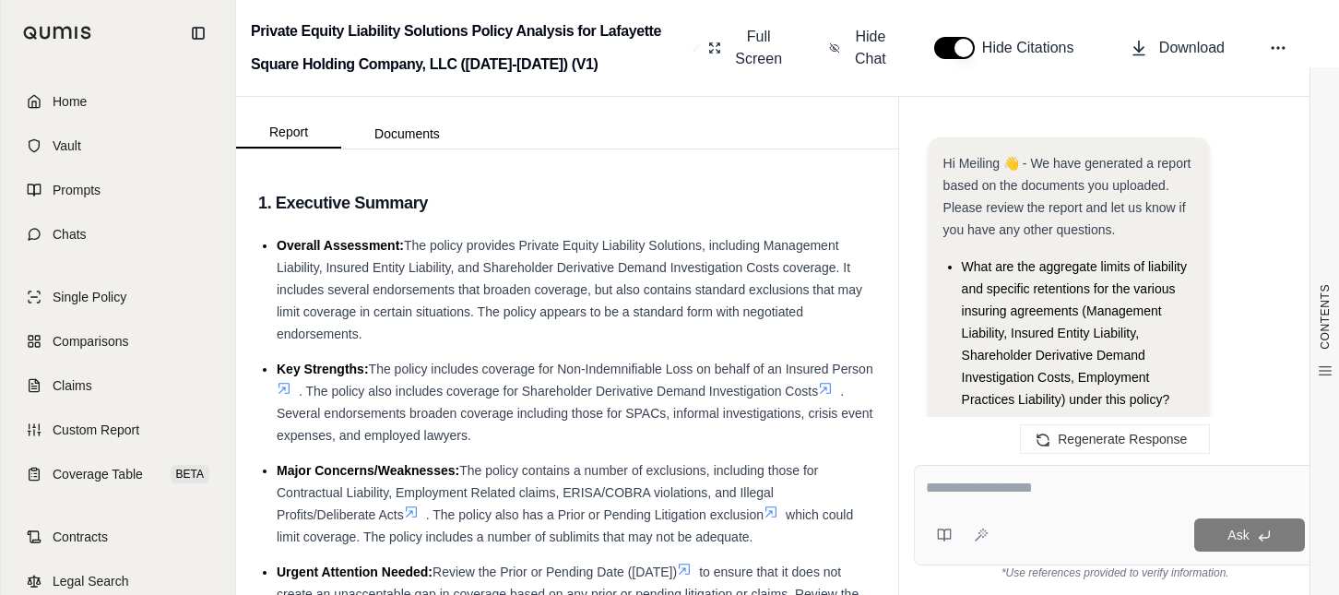
scroll to position [26583, 0]
